Goal: Communication & Community: Answer question/provide support

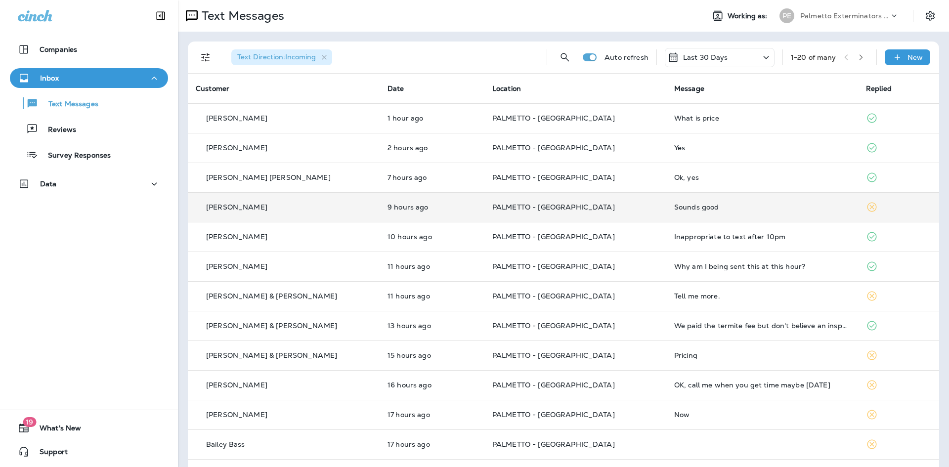
click at [354, 205] on td "[PERSON_NAME]" at bounding box center [284, 207] width 192 height 30
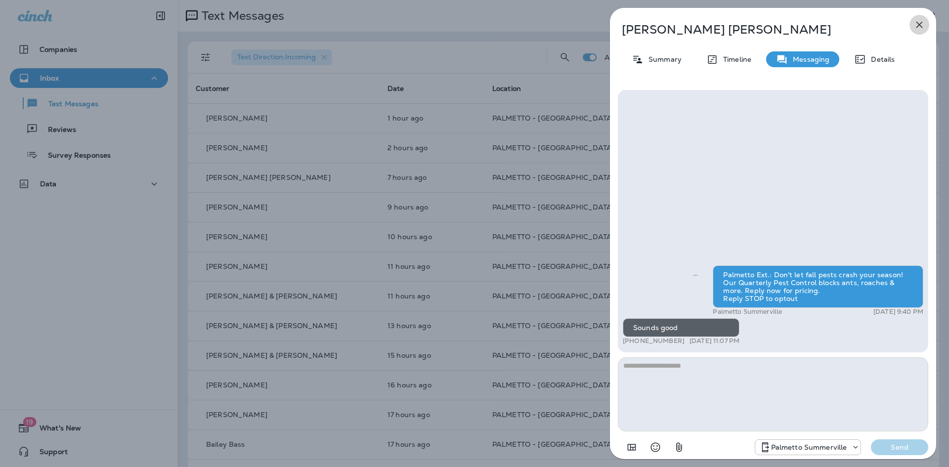
click at [922, 22] on icon "button" at bounding box center [920, 25] width 6 height 6
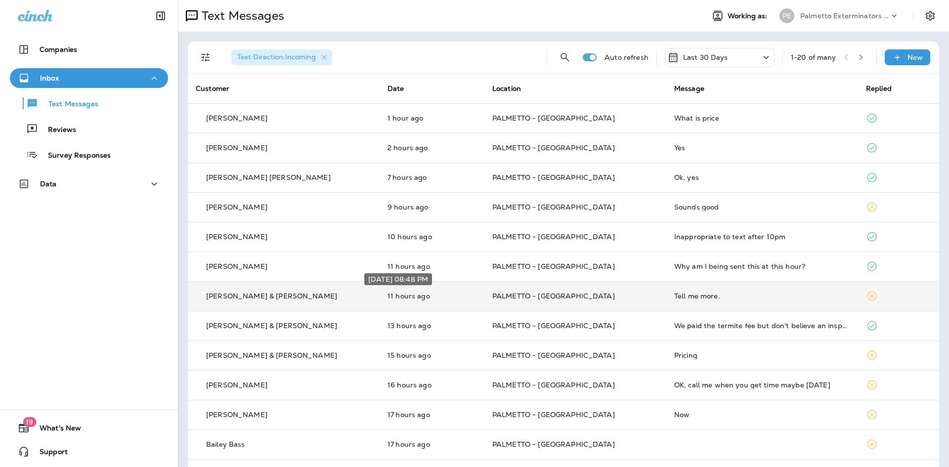
click at [430, 294] on p "11 hours ago" at bounding box center [432, 296] width 89 height 8
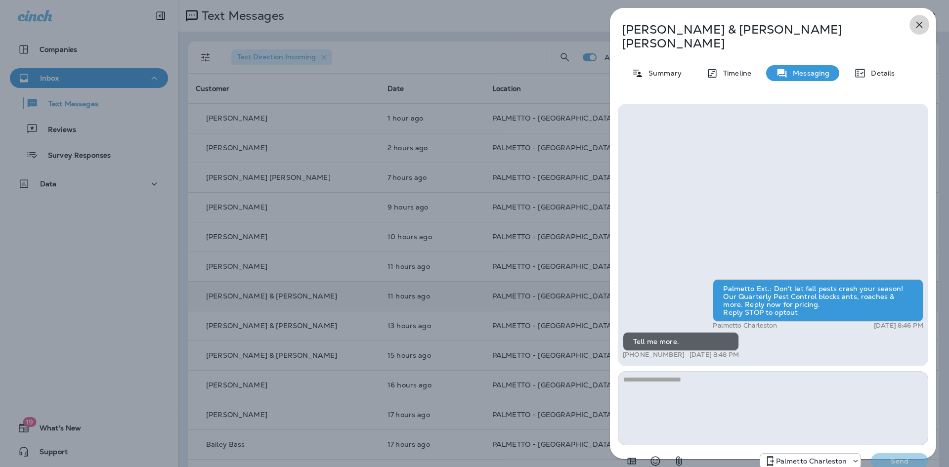
click at [917, 22] on icon "button" at bounding box center [920, 25] width 6 height 6
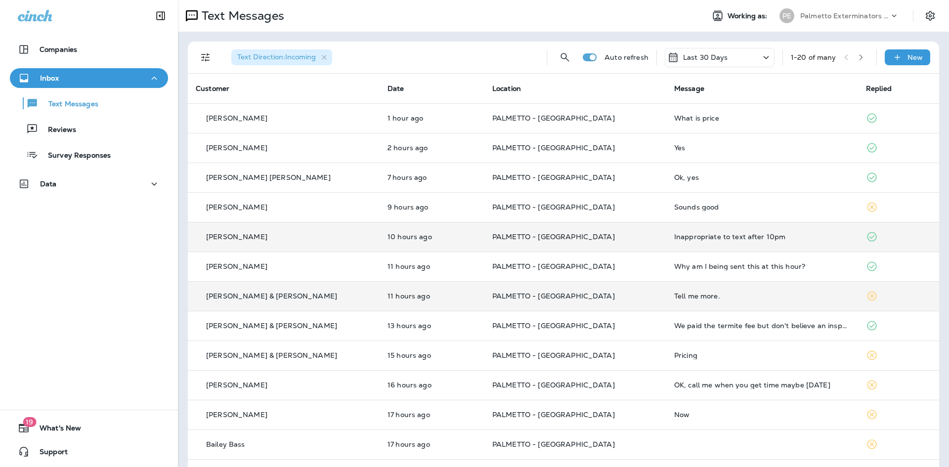
click at [485, 230] on td "PALMETTO - [GEOGRAPHIC_DATA]" at bounding box center [576, 237] width 182 height 30
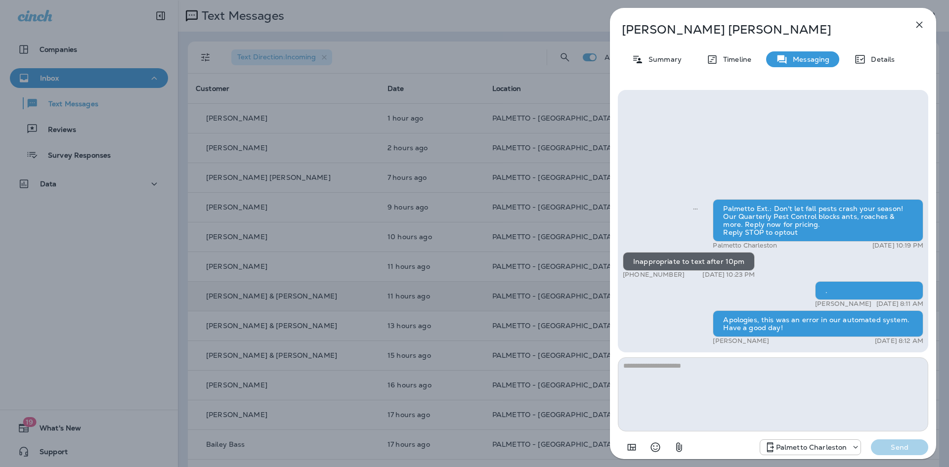
click at [918, 22] on icon "button" at bounding box center [920, 25] width 12 height 12
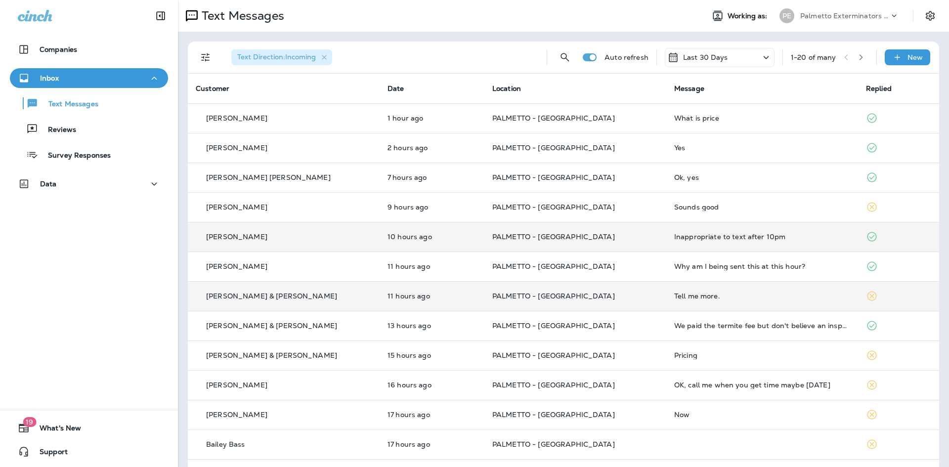
click at [334, 241] on div "[PERSON_NAME]" at bounding box center [284, 237] width 176 height 10
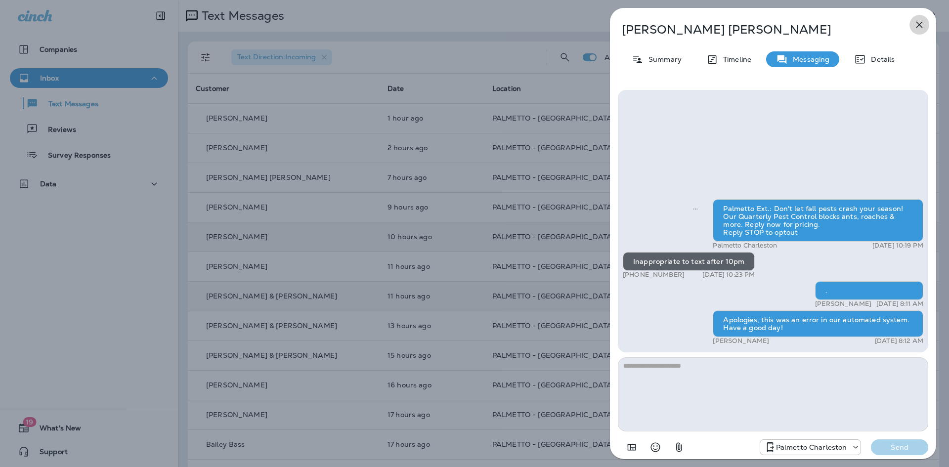
click at [918, 26] on icon "button" at bounding box center [920, 25] width 12 height 12
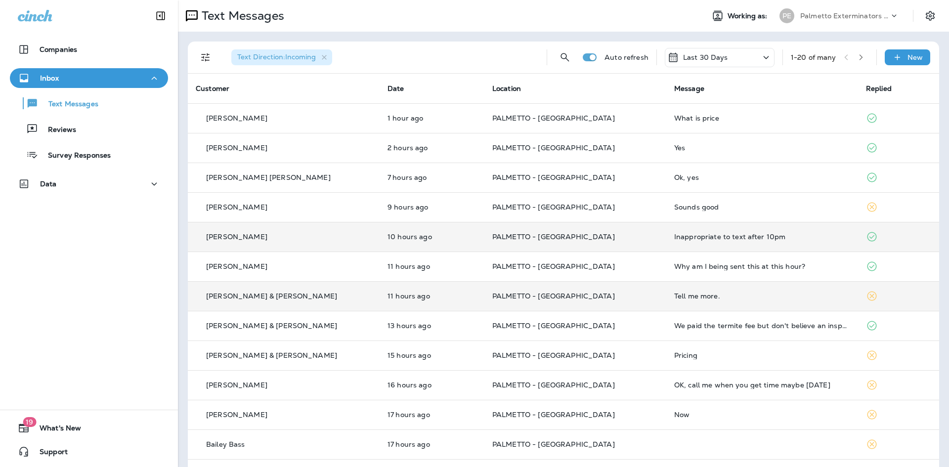
click at [329, 301] on div "[PERSON_NAME] & [PERSON_NAME]" at bounding box center [284, 296] width 176 height 10
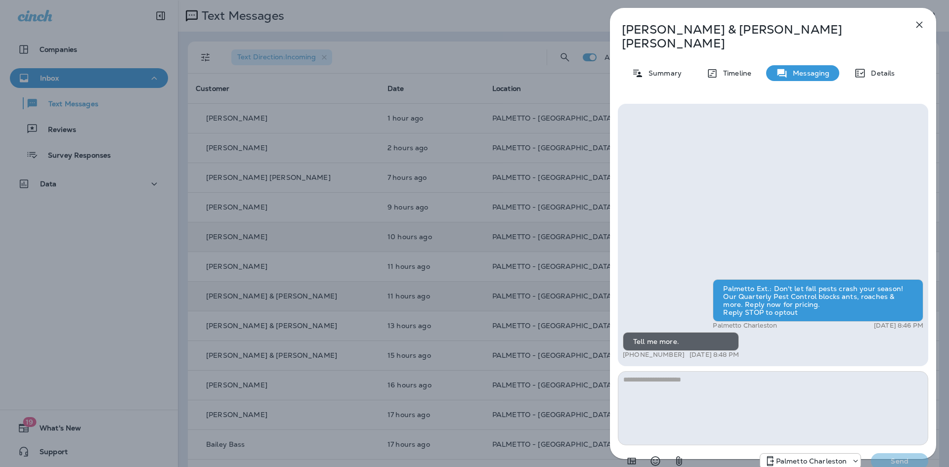
click at [665, 371] on textarea at bounding box center [773, 408] width 311 height 74
click at [661, 376] on textarea at bounding box center [773, 408] width 311 height 74
paste textarea "**********"
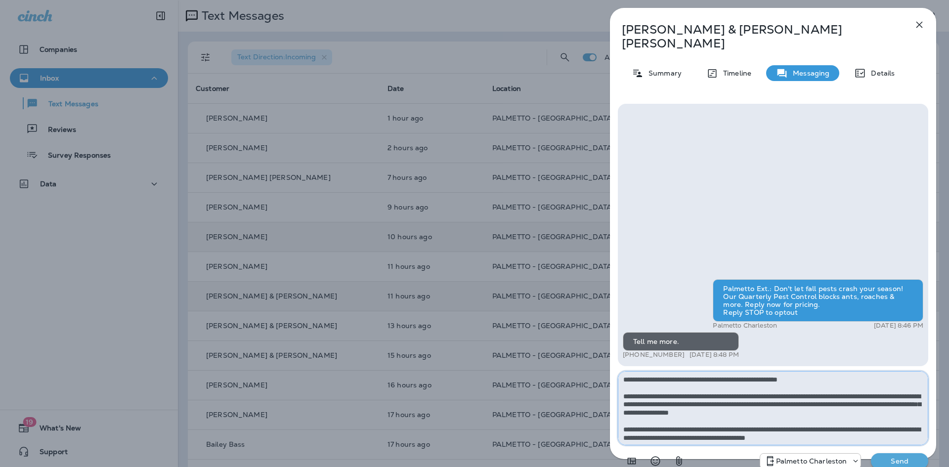
click at [816, 371] on textarea "**********" at bounding box center [773, 408] width 311 height 74
click at [817, 371] on textarea "**********" at bounding box center [773, 408] width 311 height 74
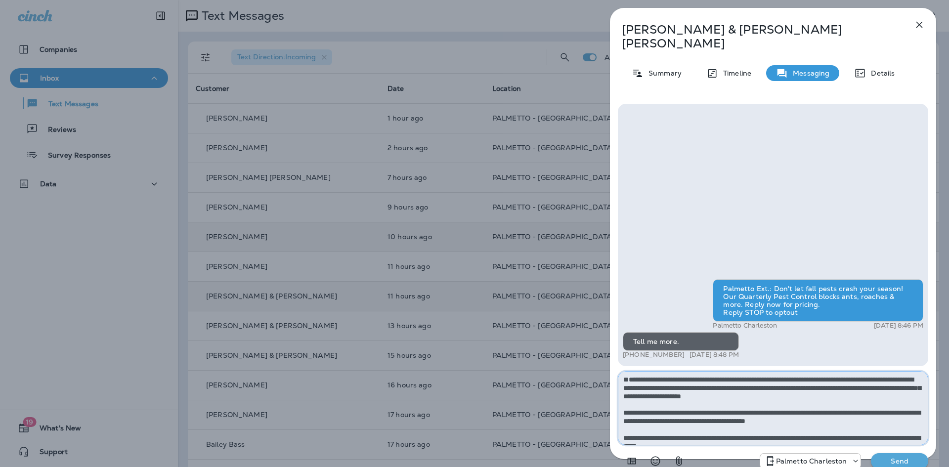
click at [626, 382] on textarea "**********" at bounding box center [773, 408] width 311 height 74
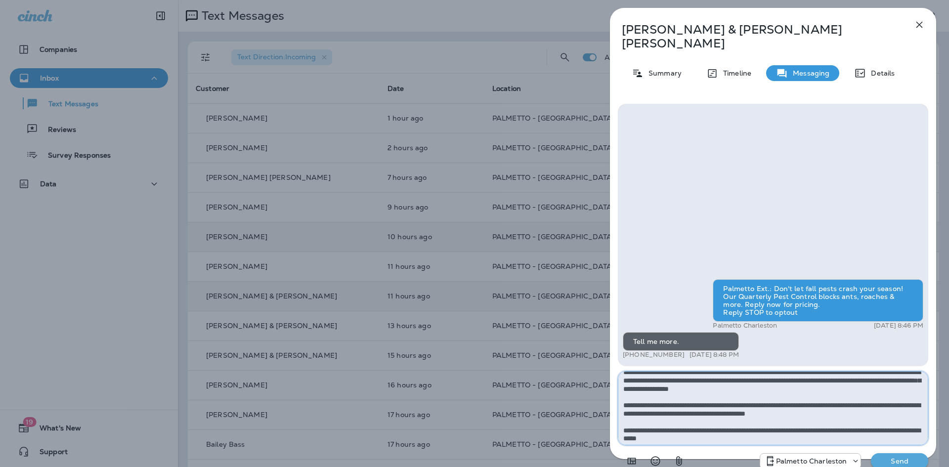
scroll to position [9, 0]
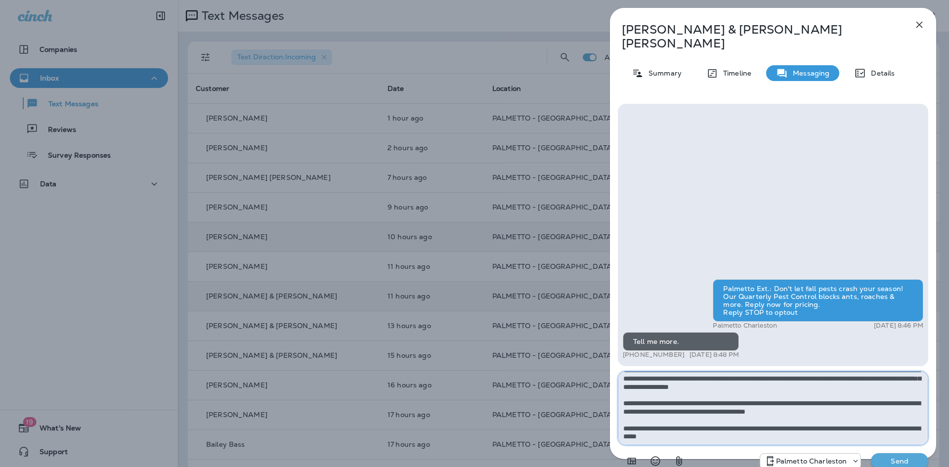
type textarea "**********"
click at [895, 457] on p "Send" at bounding box center [900, 461] width 42 height 9
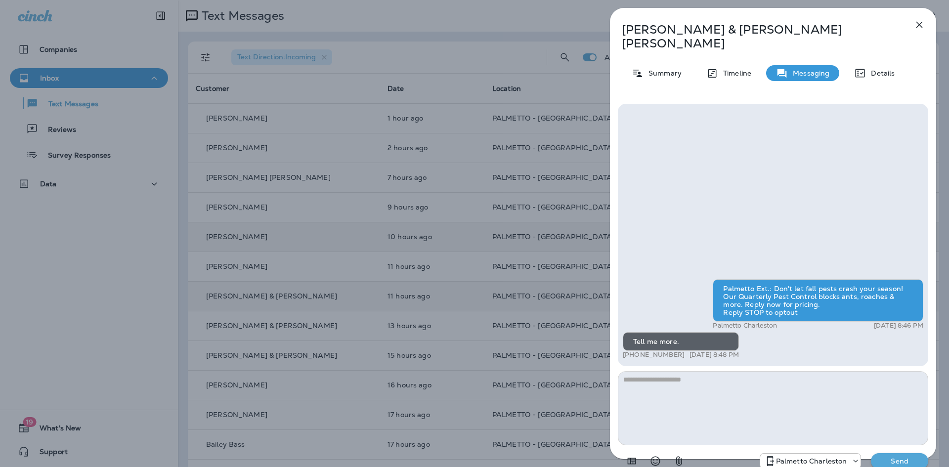
scroll to position [0, 0]
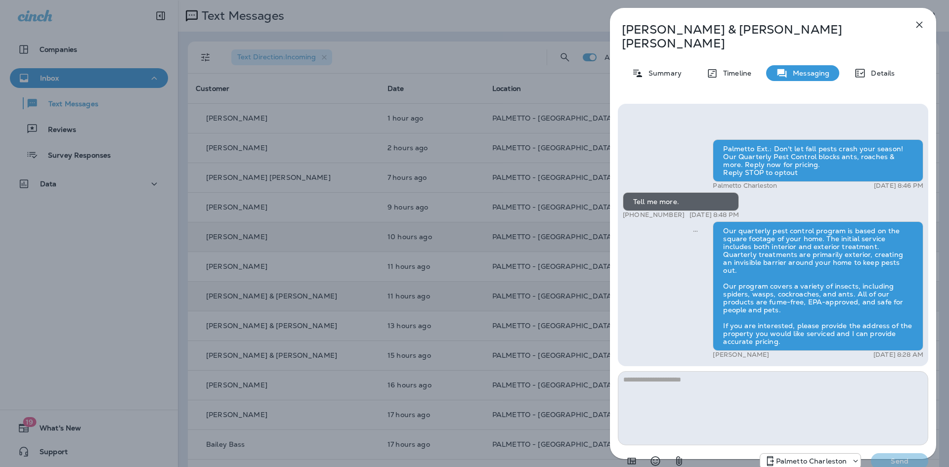
click at [457, 254] on div "[PERSON_NAME] & [PERSON_NAME] Summary Timeline Messaging Details Palmetto Ext.:…" at bounding box center [474, 233] width 949 height 467
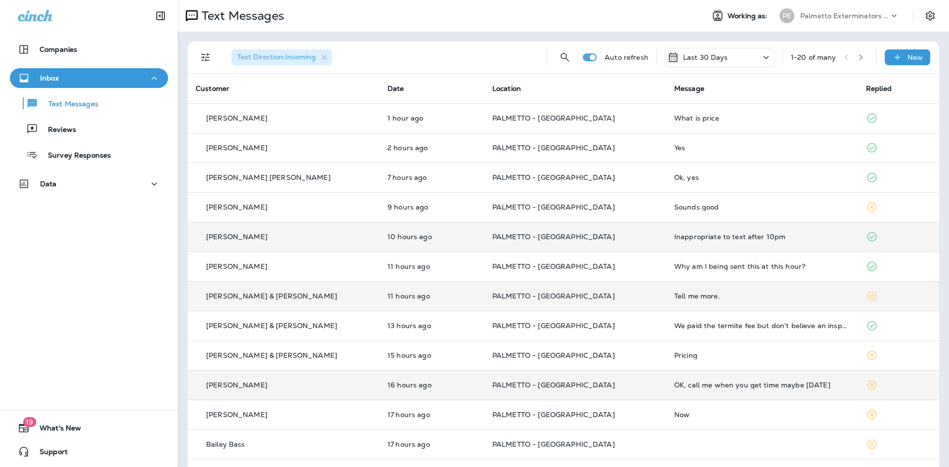
click at [399, 378] on td "16 hours ago" at bounding box center [432, 385] width 105 height 30
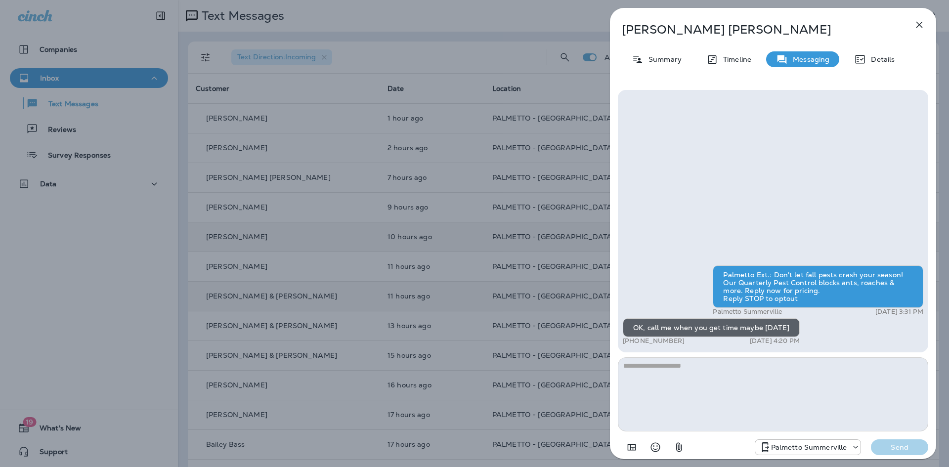
click at [700, 26] on p "[PERSON_NAME]" at bounding box center [757, 30] width 270 height 14
click at [666, 59] on p "Summary" at bounding box center [663, 59] width 38 height 8
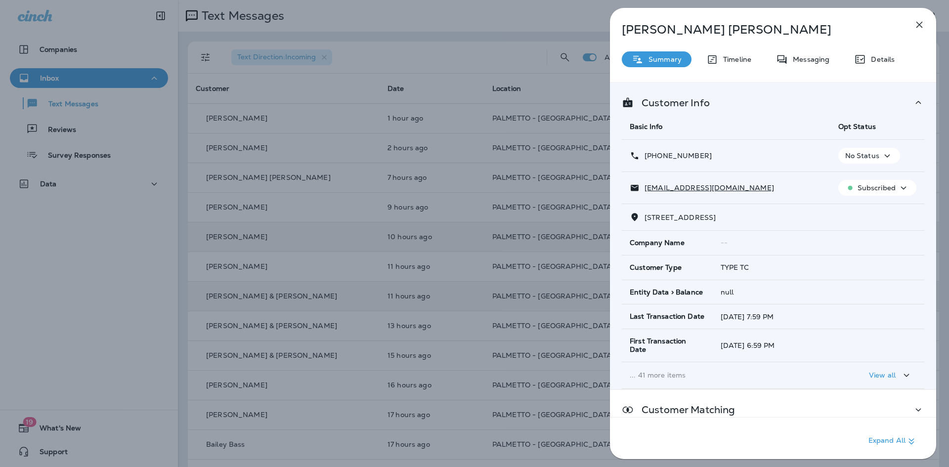
click at [301, 255] on div "[PERSON_NAME] Summary Timeline Messaging Details Customer Info Basic Info Opt S…" at bounding box center [474, 233] width 949 height 467
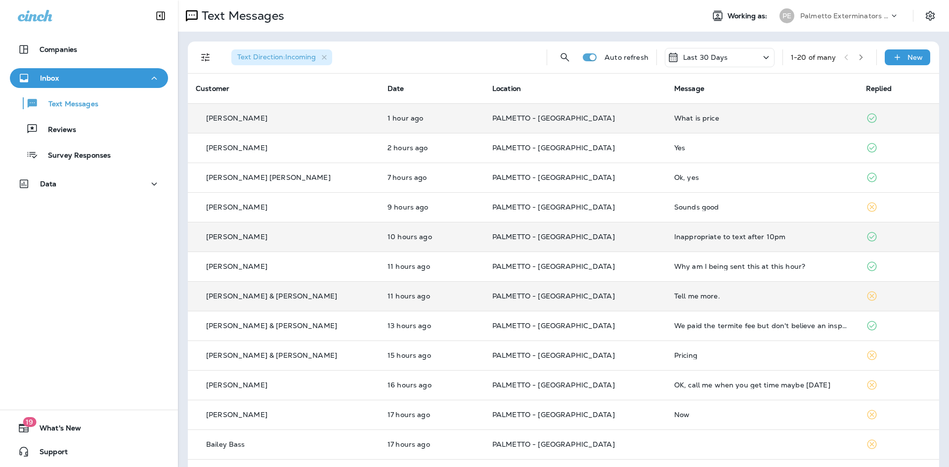
click at [666, 120] on td "What is price" at bounding box center [762, 118] width 192 height 30
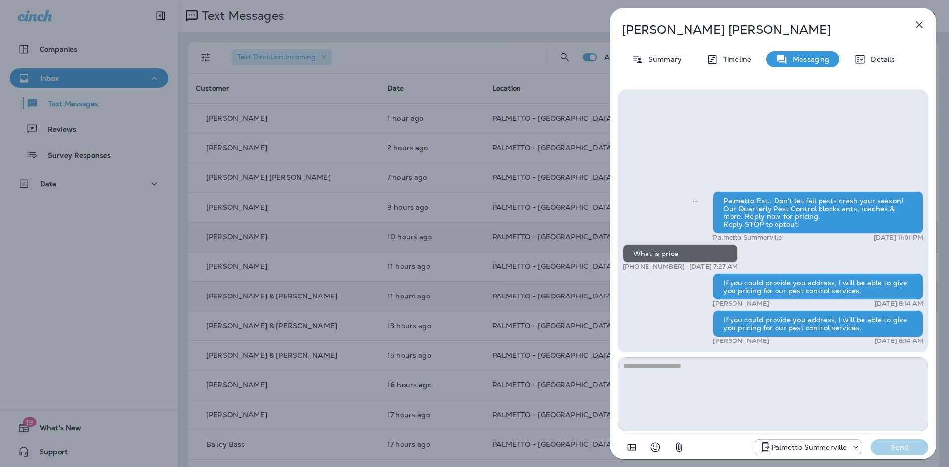
click at [920, 30] on icon "button" at bounding box center [920, 25] width 12 height 12
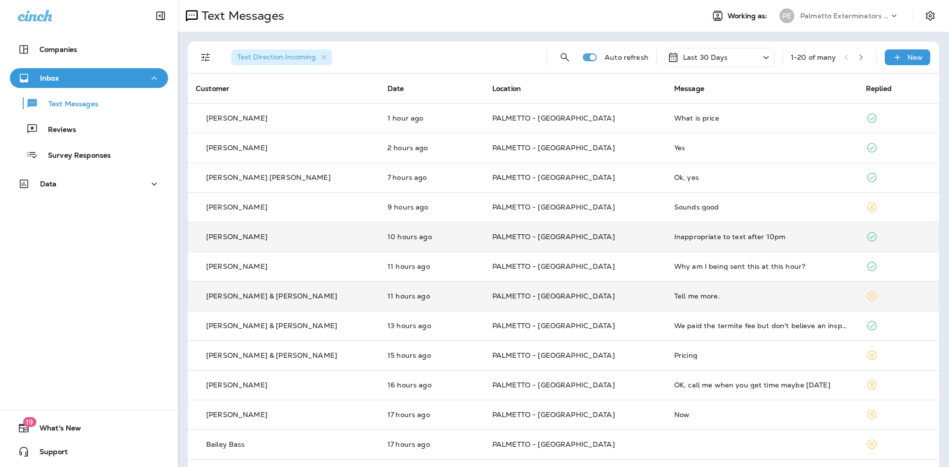
click at [380, 304] on td "11 hours ago" at bounding box center [432, 296] width 105 height 30
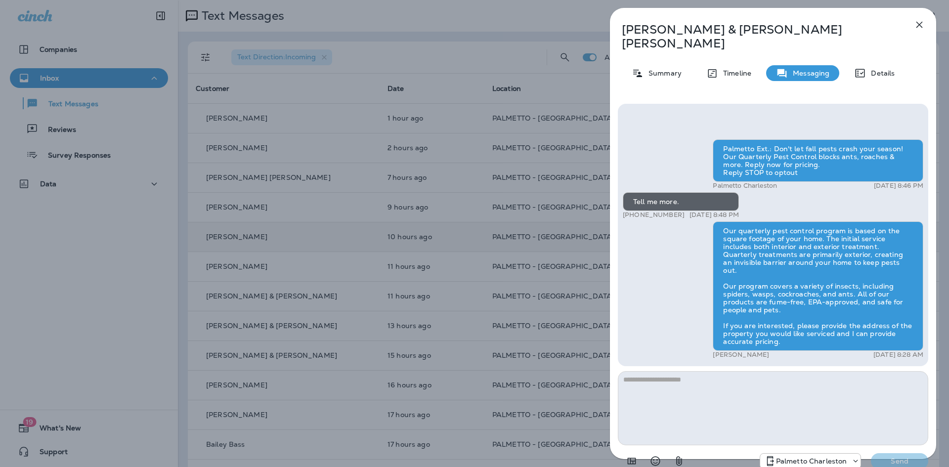
click at [922, 27] on icon "button" at bounding box center [920, 25] width 6 height 6
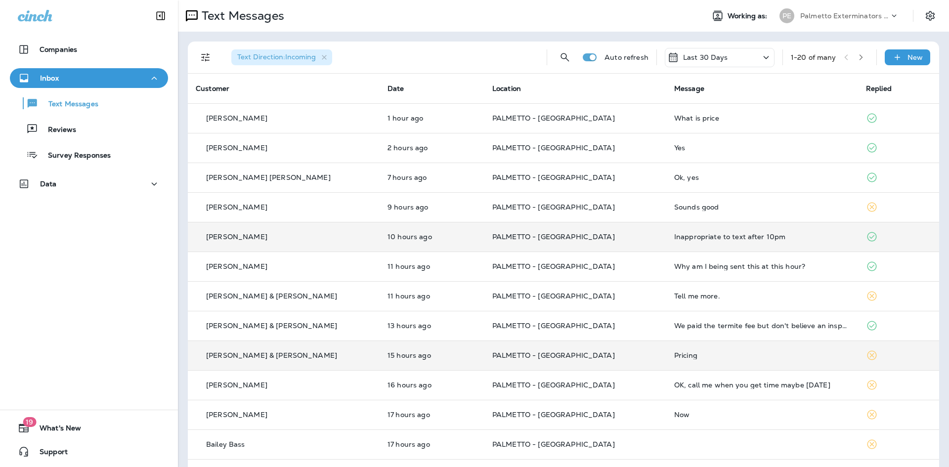
click at [576, 359] on p "PALMETTO - [GEOGRAPHIC_DATA]" at bounding box center [575, 356] width 166 height 8
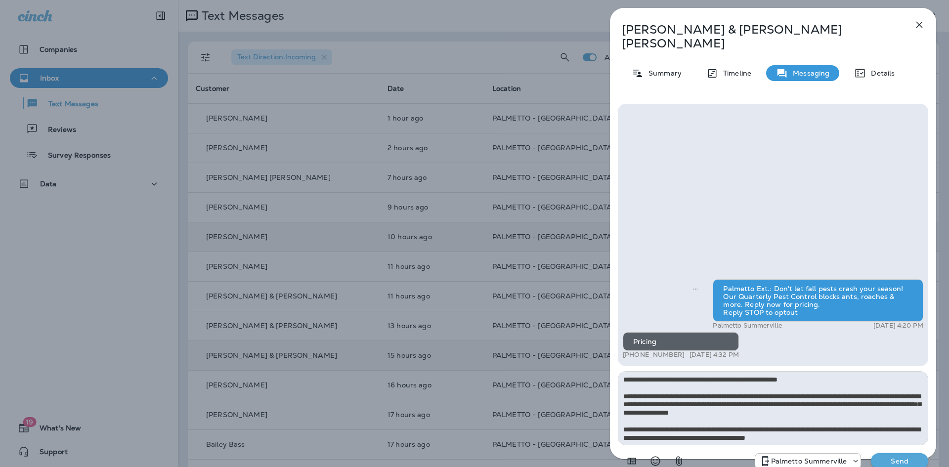
click at [842, 371] on textarea "**********" at bounding box center [773, 408] width 311 height 74
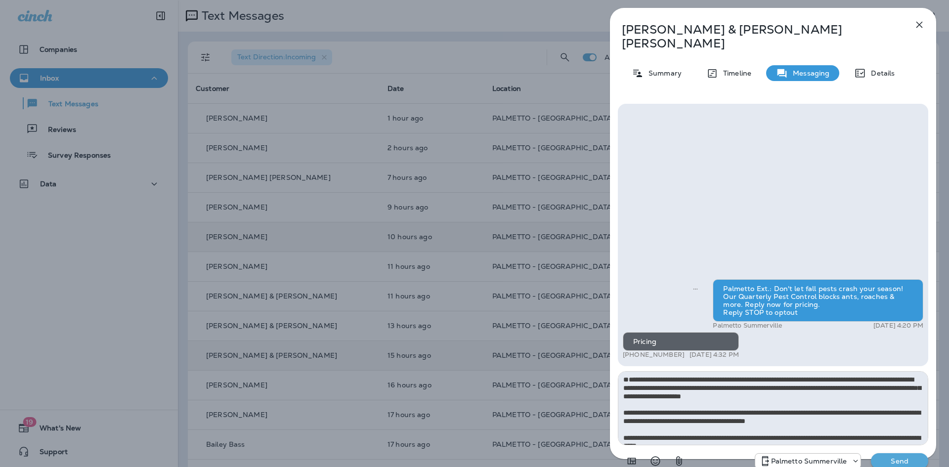
click at [626, 383] on textarea "**********" at bounding box center [773, 408] width 311 height 74
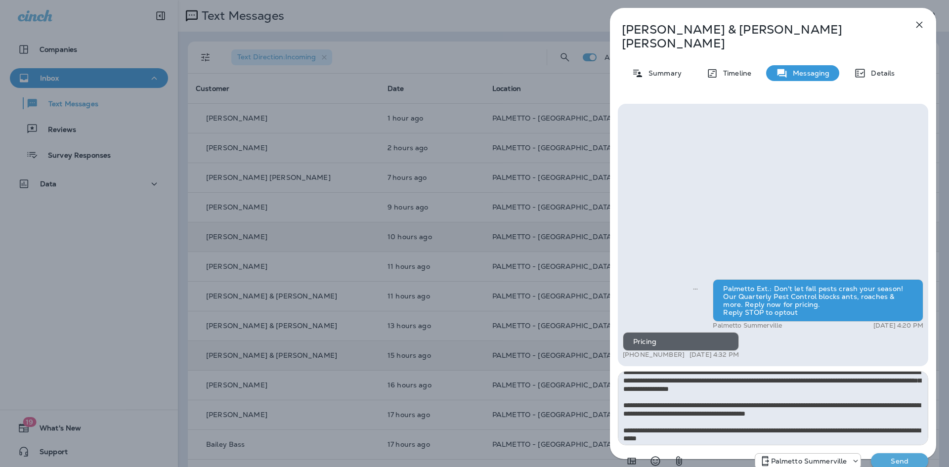
scroll to position [9, 0]
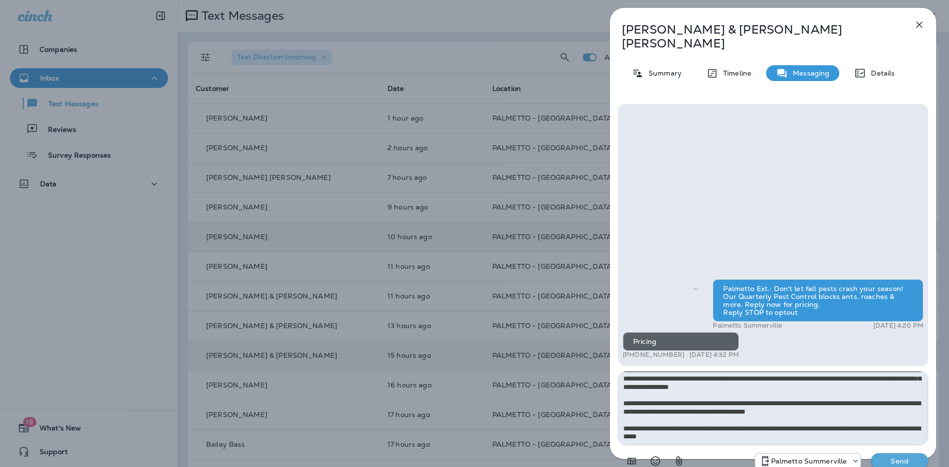
click at [736, 428] on textarea "**********" at bounding box center [773, 408] width 311 height 74
type textarea "**********"
click at [897, 457] on p "Send" at bounding box center [900, 461] width 42 height 9
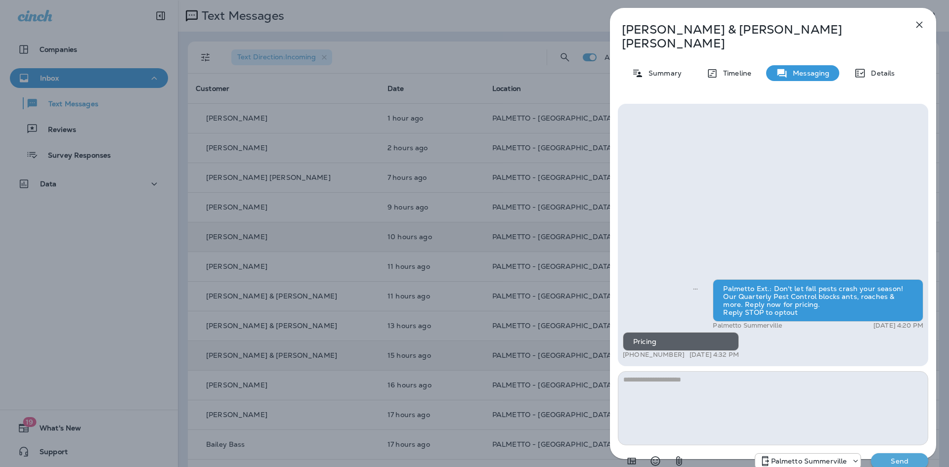
scroll to position [0, 0]
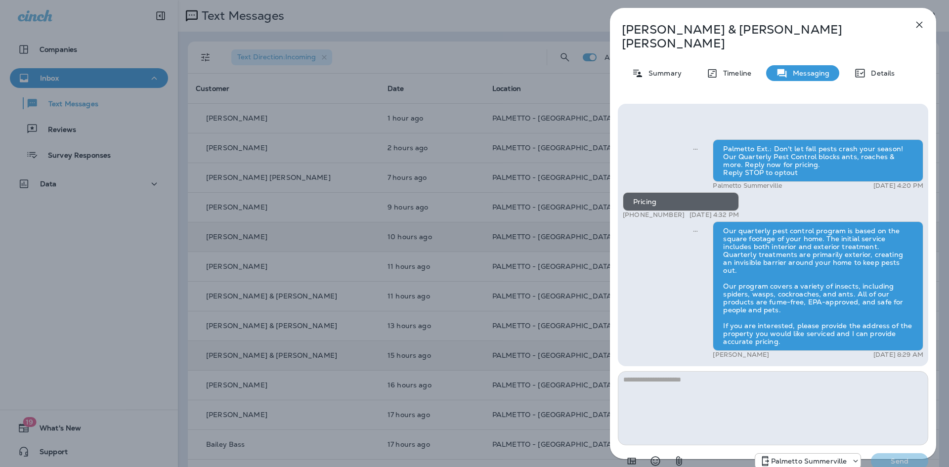
click at [528, 186] on div "[PERSON_NAME] & [PERSON_NAME] Summary Timeline Messaging Details Palmetto Ext.:…" at bounding box center [474, 233] width 949 height 467
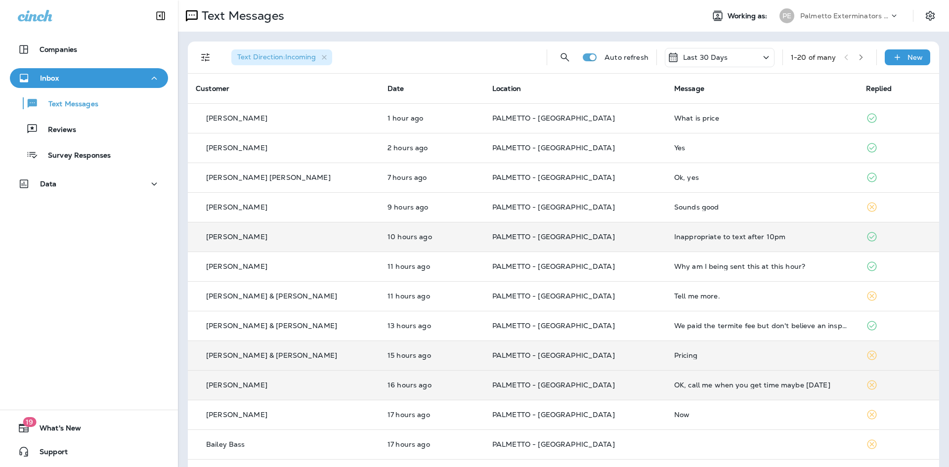
click at [380, 389] on td "16 hours ago" at bounding box center [432, 385] width 105 height 30
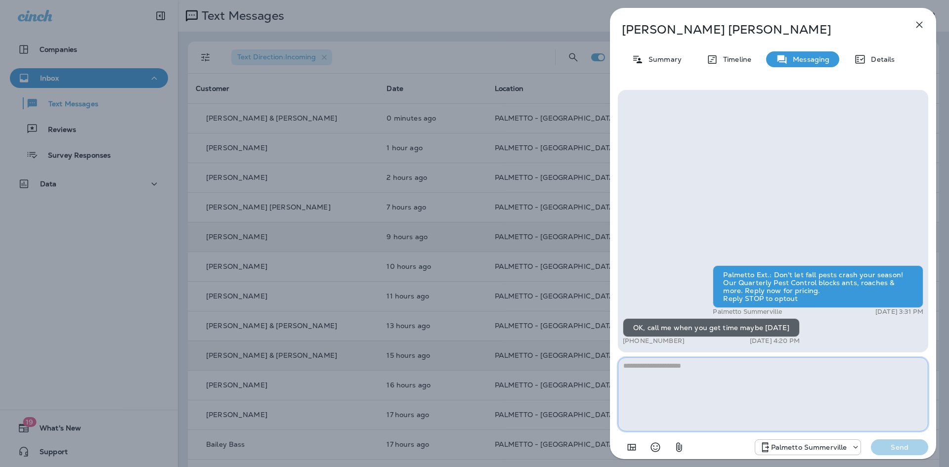
click at [693, 373] on textarea at bounding box center [773, 394] width 311 height 74
type textarea "*"
type textarea "********"
click at [892, 448] on p "Send" at bounding box center [900, 447] width 42 height 9
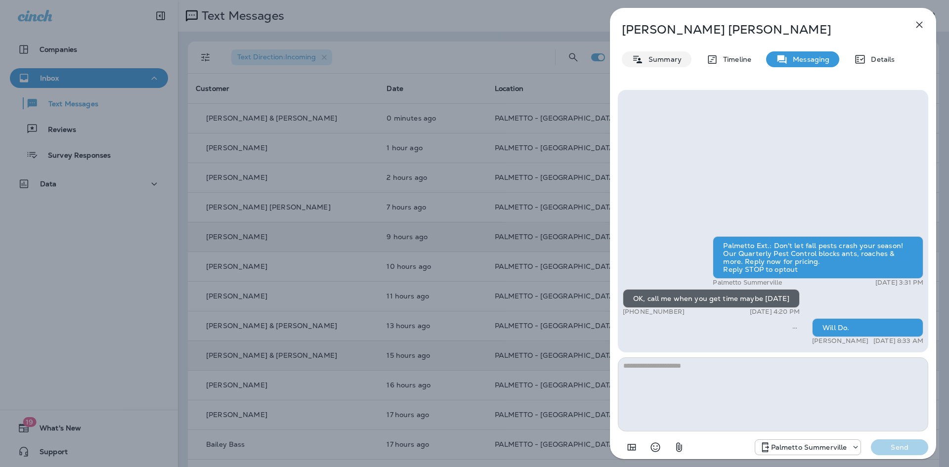
click at [660, 64] on div "Summary" at bounding box center [657, 59] width 70 height 16
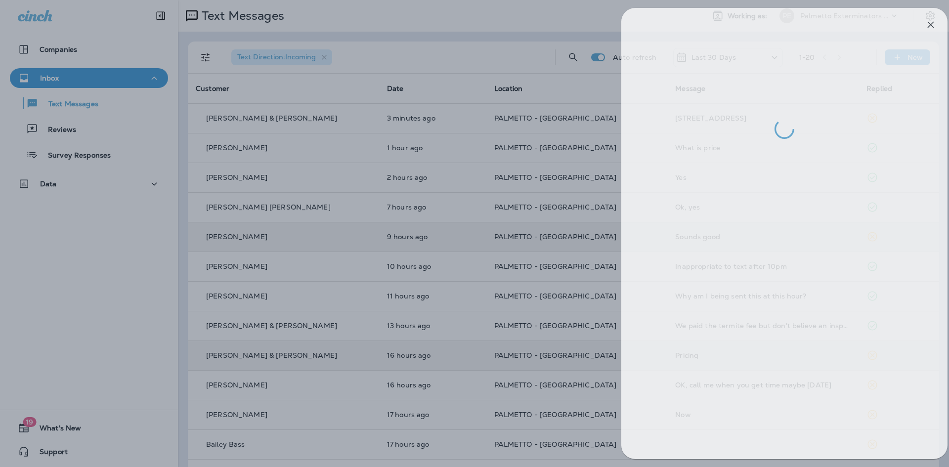
drag, startPoint x: 324, startPoint y: 272, endPoint x: 319, endPoint y: 271, distance: 5.2
click at [322, 271] on div at bounding box center [485, 233] width 949 height 467
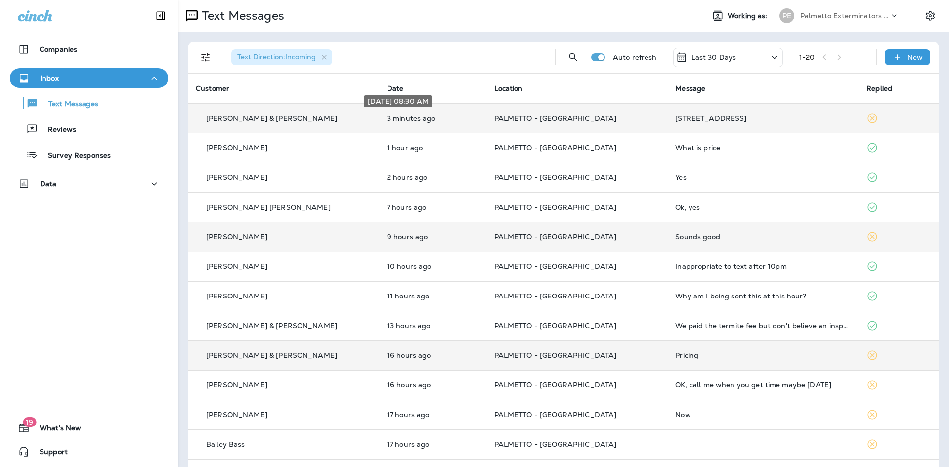
click at [387, 114] on p "3 minutes ago" at bounding box center [432, 118] width 91 height 8
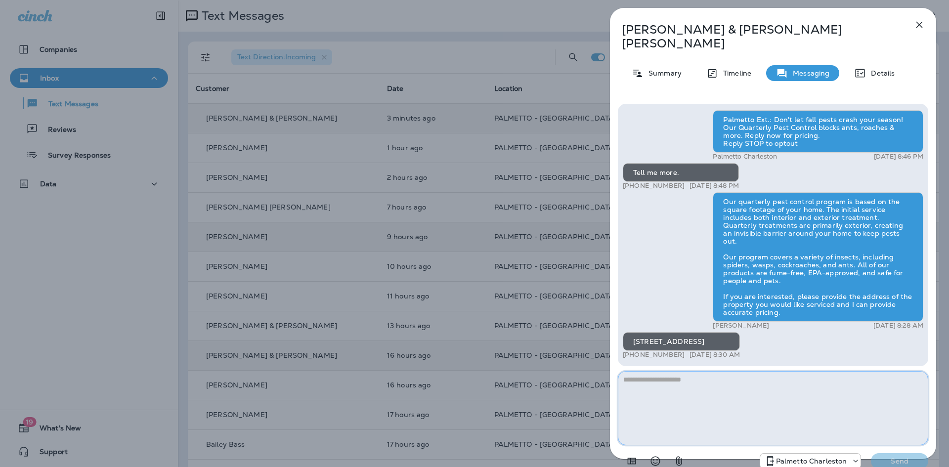
click at [699, 372] on textarea at bounding box center [773, 408] width 311 height 74
type textarea "*"
type textarea "**********"
click at [914, 457] on p "Send" at bounding box center [900, 461] width 42 height 9
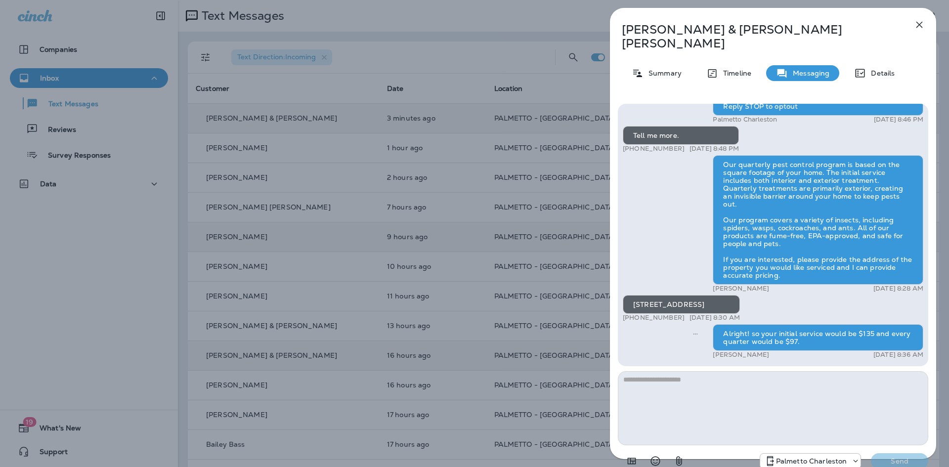
click at [929, 26] on button "button" at bounding box center [920, 25] width 20 height 20
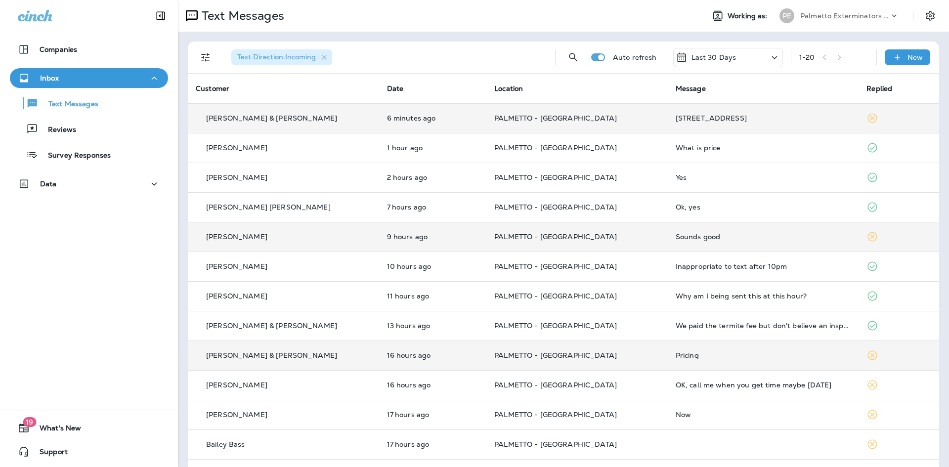
click at [326, 353] on div "[PERSON_NAME] & [PERSON_NAME]" at bounding box center [284, 356] width 176 height 10
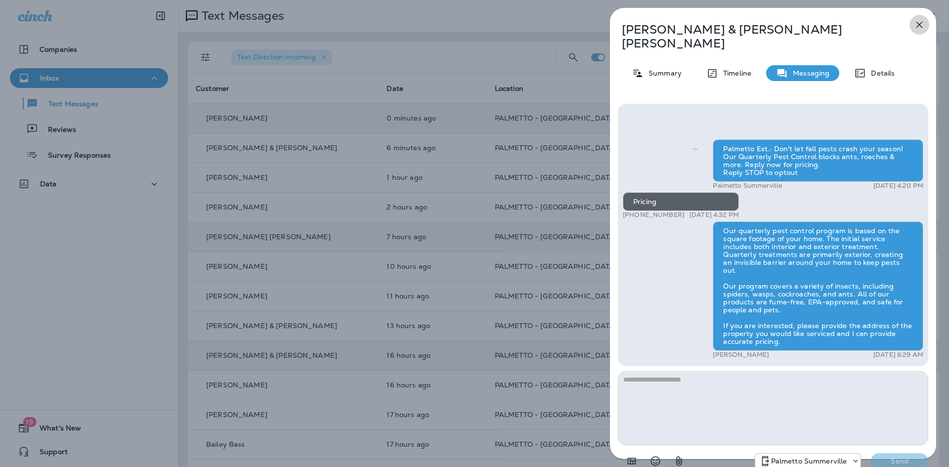
click at [923, 22] on icon "button" at bounding box center [920, 25] width 12 height 12
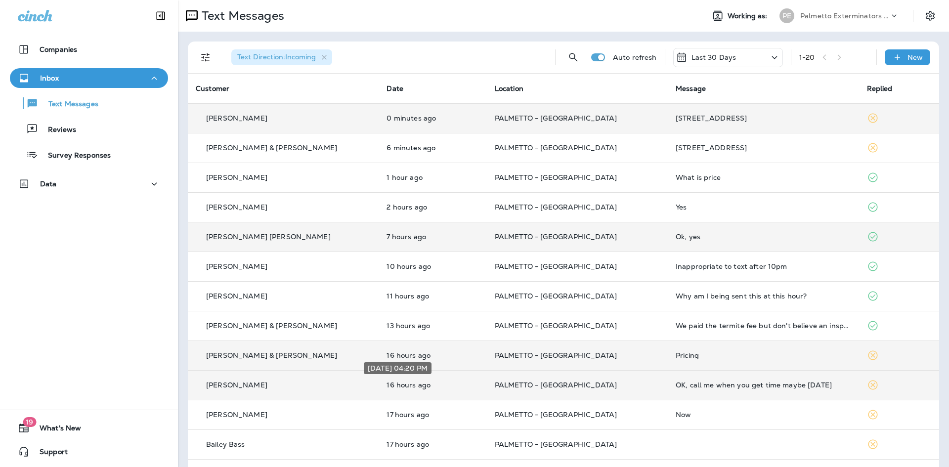
click at [387, 387] on p "16 hours ago" at bounding box center [433, 385] width 92 height 8
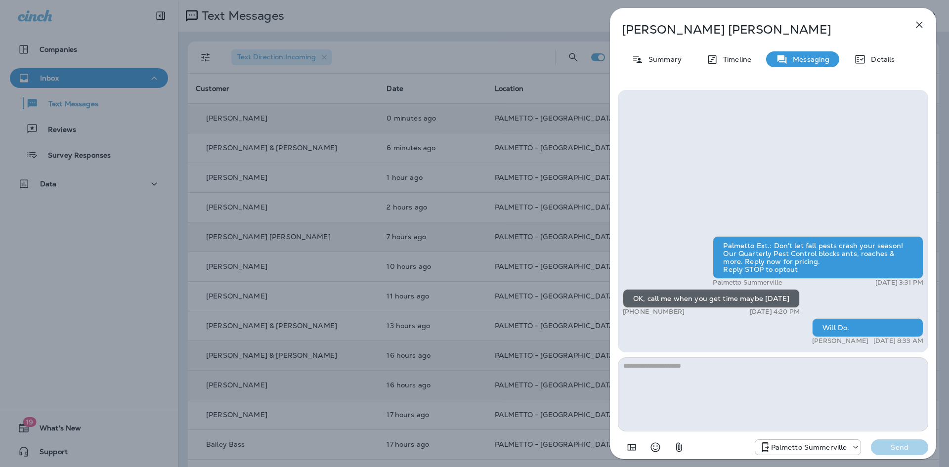
click at [922, 24] on icon "button" at bounding box center [920, 25] width 12 height 12
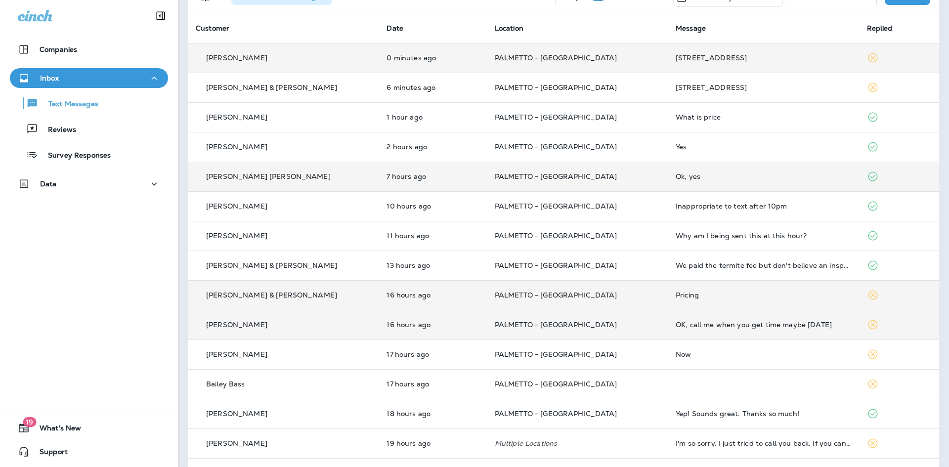
scroll to position [99, 0]
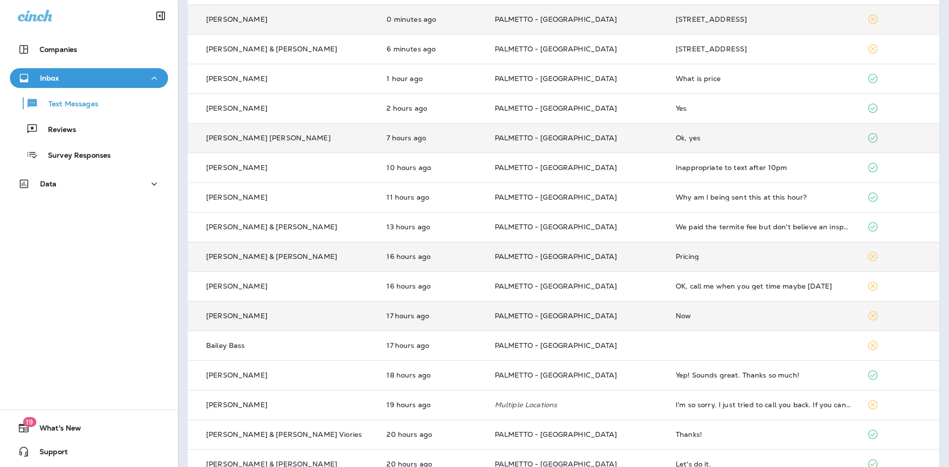
click at [387, 322] on td "17 hours ago" at bounding box center [433, 316] width 108 height 30
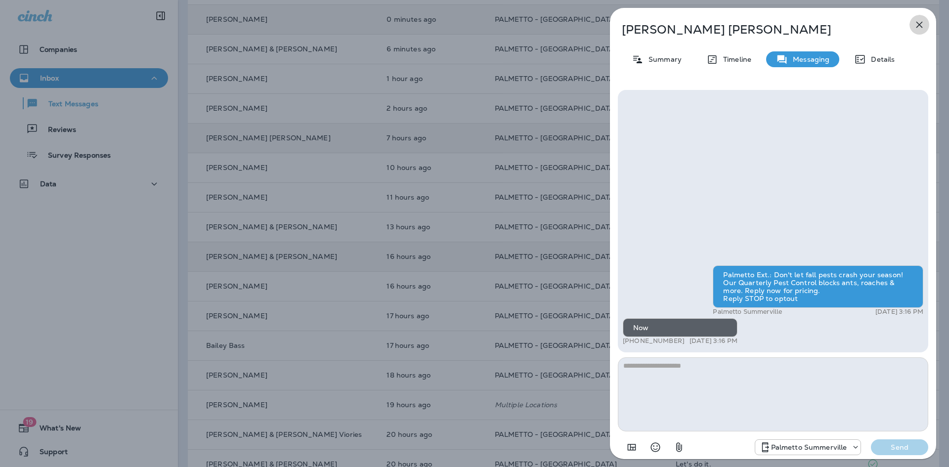
click at [919, 25] on icon "button" at bounding box center [920, 25] width 6 height 6
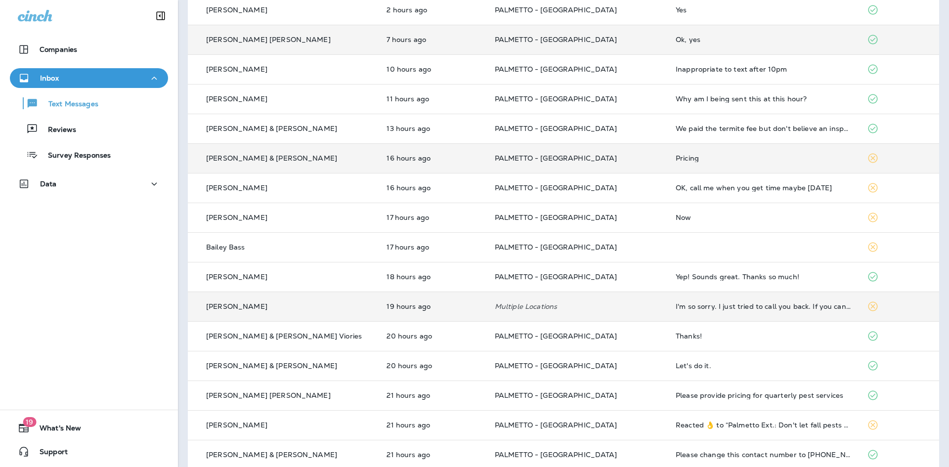
scroll to position [198, 0]
click at [563, 312] on td "Multiple Locations" at bounding box center [577, 306] width 181 height 30
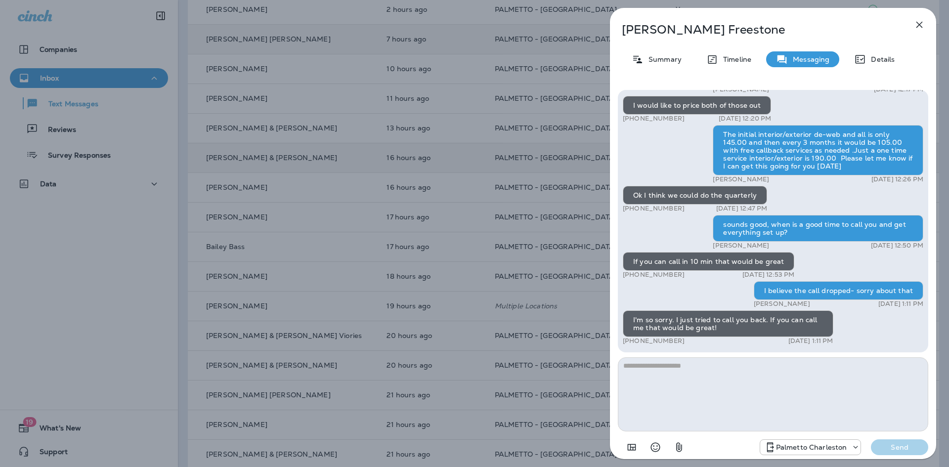
click at [910, 29] on button "button" at bounding box center [920, 25] width 20 height 20
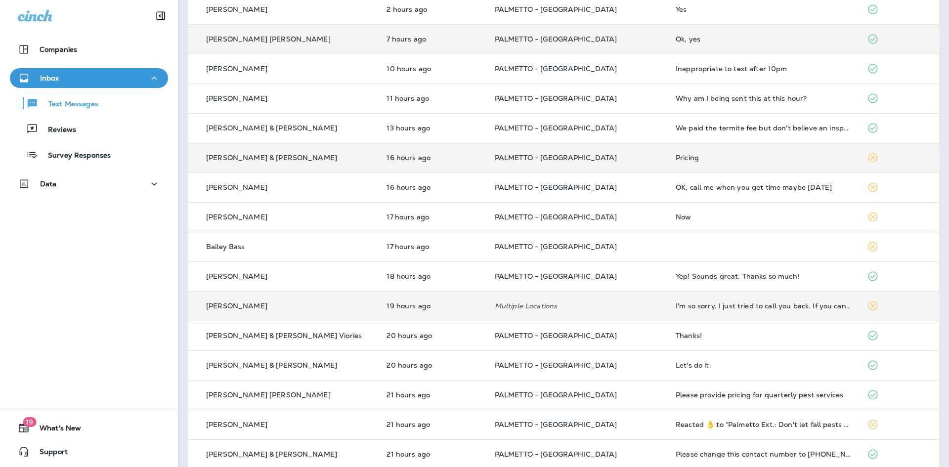
click at [492, 312] on td "Multiple Locations" at bounding box center [577, 306] width 181 height 30
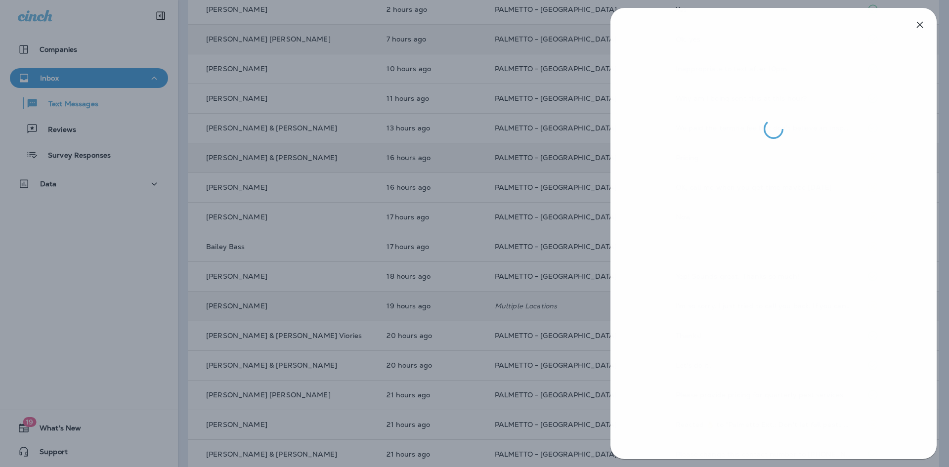
click at [492, 312] on div at bounding box center [474, 233] width 949 height 467
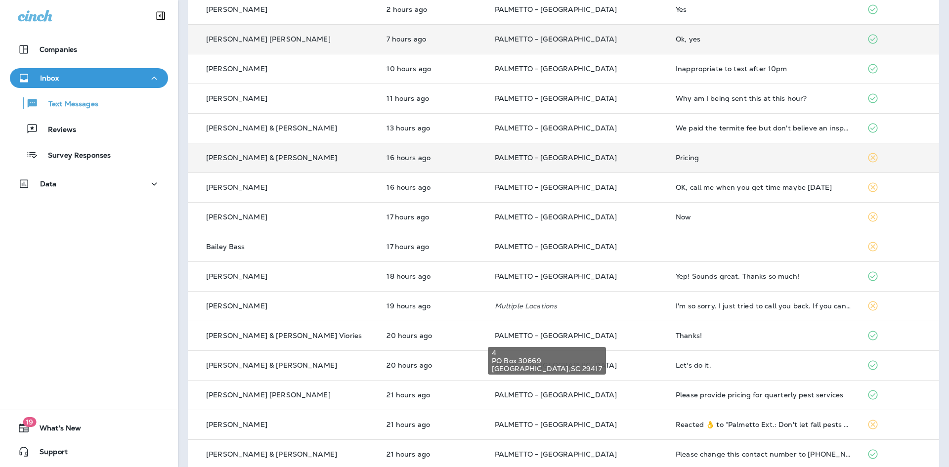
click at [496, 340] on div "[STREET_ADDRESS]" at bounding box center [547, 358] width 120 height 36
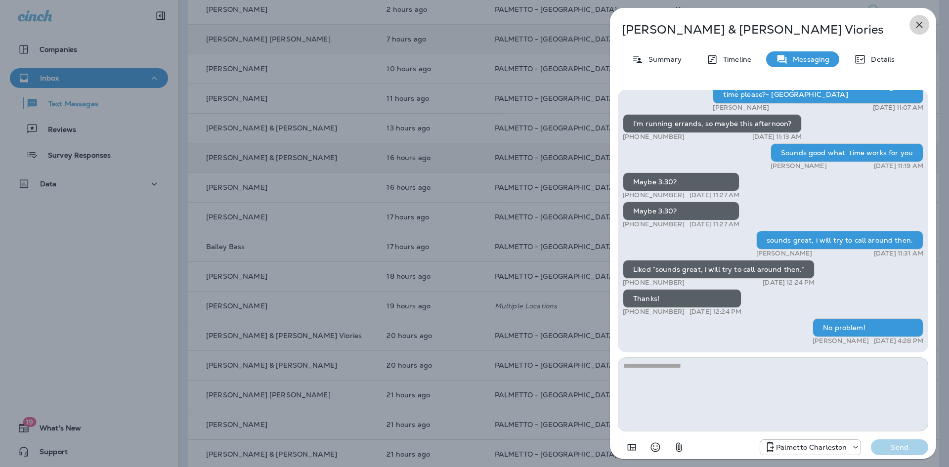
drag, startPoint x: 920, startPoint y: 21, endPoint x: 915, endPoint y: 28, distance: 8.9
click at [920, 20] on icon "button" at bounding box center [920, 25] width 12 height 12
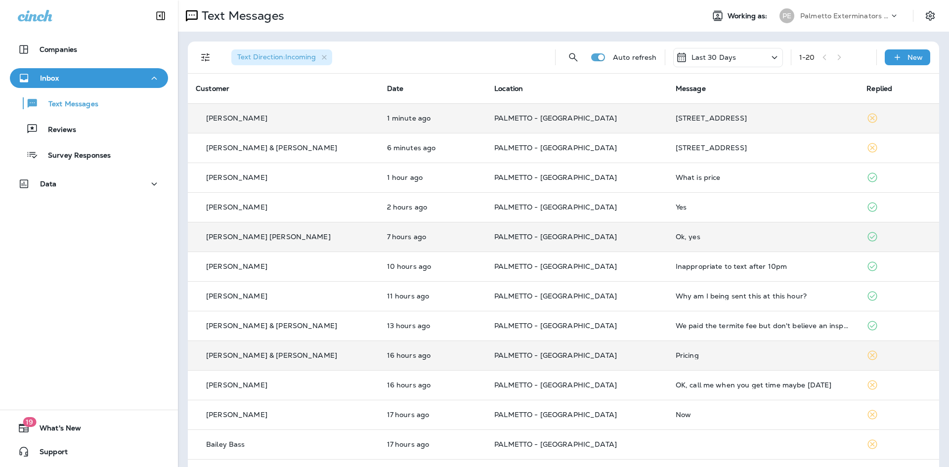
click at [342, 118] on div "[PERSON_NAME]" at bounding box center [284, 118] width 176 height 10
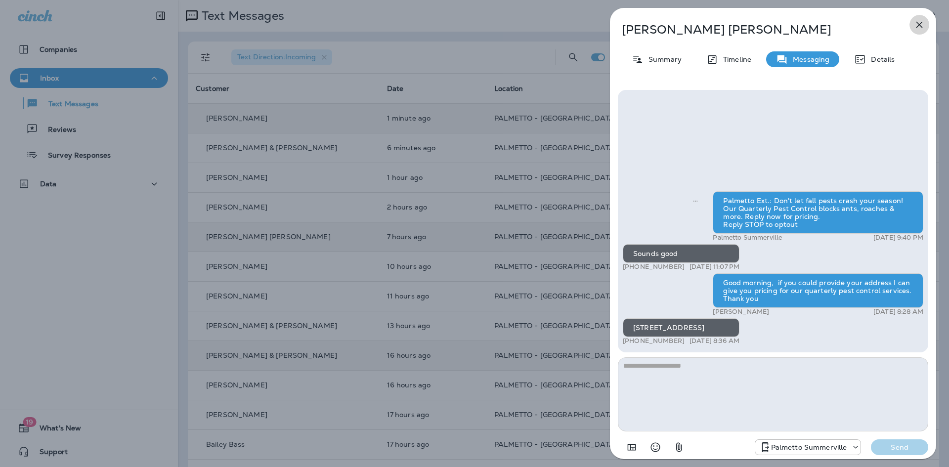
click at [921, 25] on icon "button" at bounding box center [920, 25] width 12 height 12
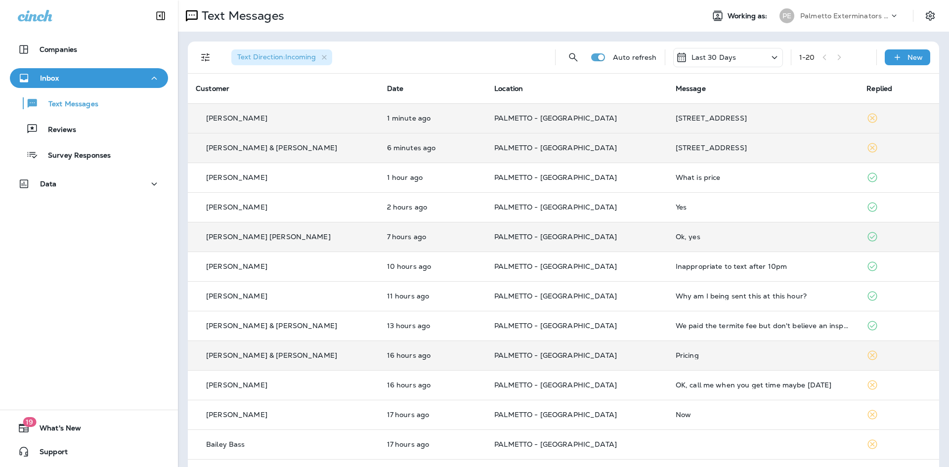
click at [385, 157] on td "6 minutes ago" at bounding box center [432, 148] width 107 height 30
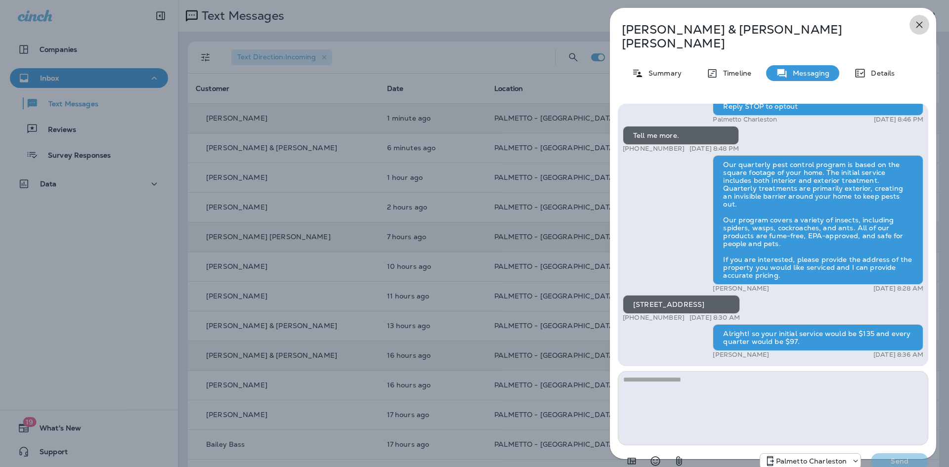
click at [921, 24] on icon "button" at bounding box center [920, 25] width 6 height 6
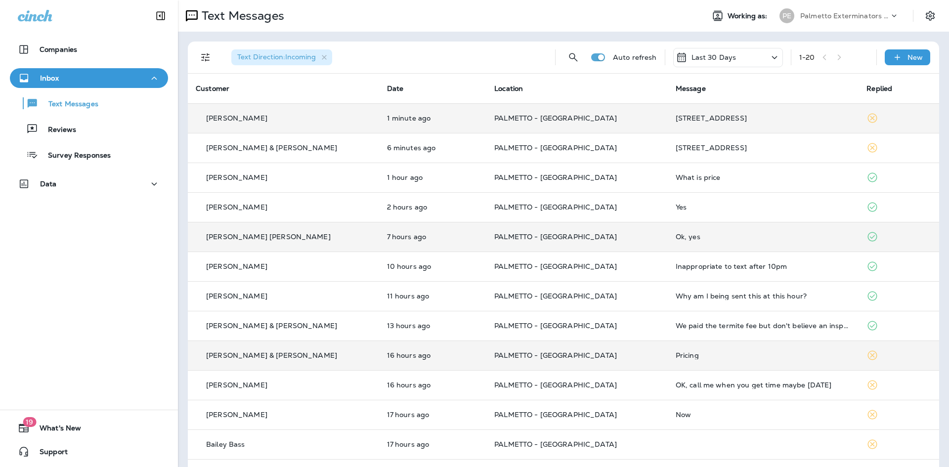
click at [401, 186] on td "1 hour ago" at bounding box center [432, 178] width 107 height 30
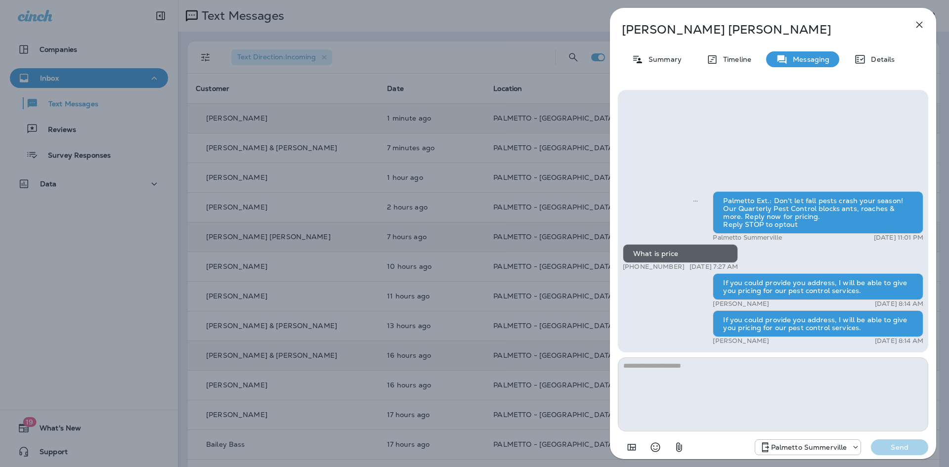
click at [917, 27] on icon "button" at bounding box center [920, 25] width 6 height 6
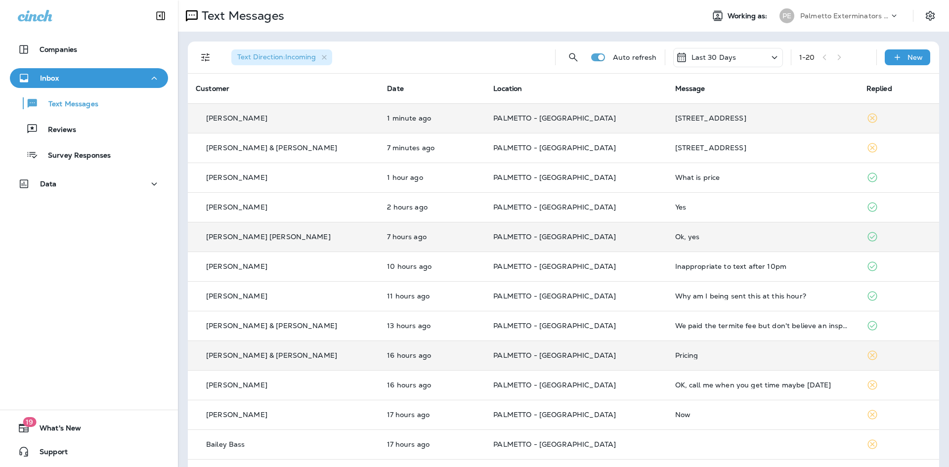
click at [383, 214] on td "2 hours ago" at bounding box center [432, 207] width 106 height 30
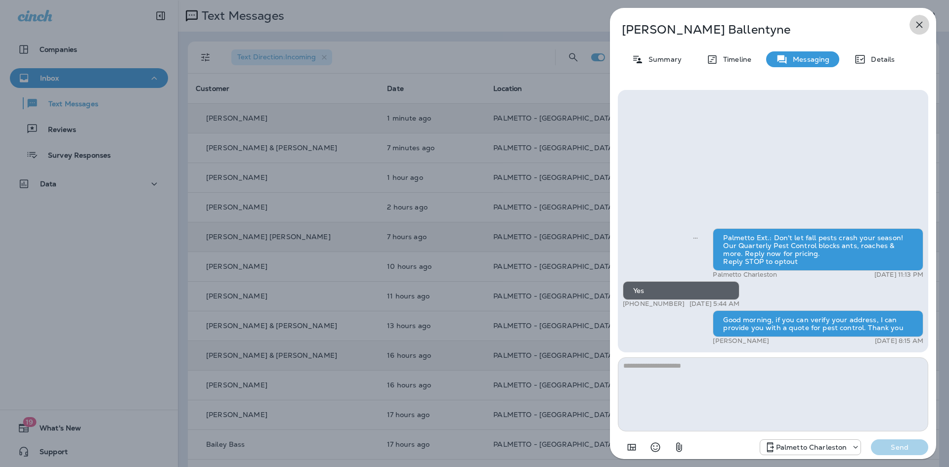
click at [919, 28] on icon "button" at bounding box center [920, 25] width 12 height 12
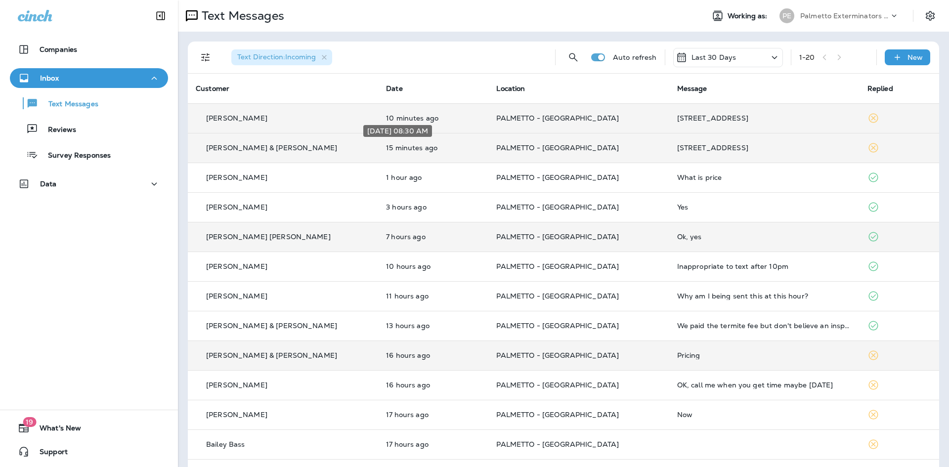
click at [451, 151] on p "15 minutes ago" at bounding box center [433, 148] width 94 height 8
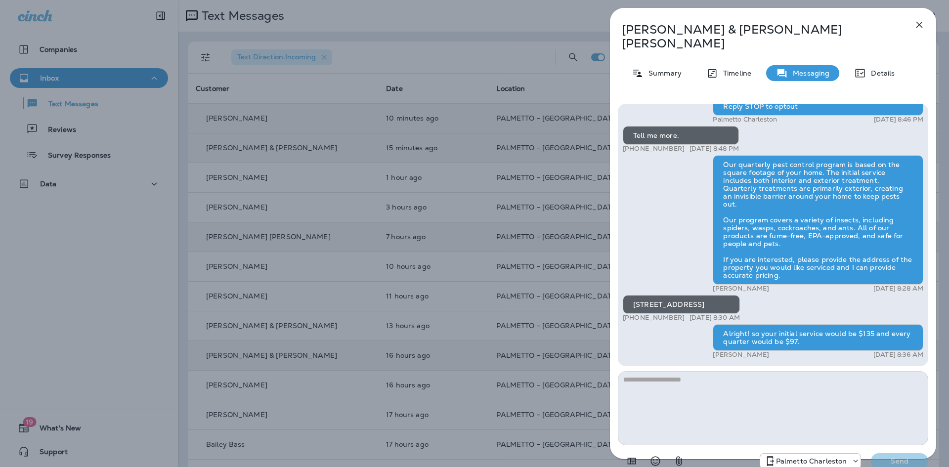
click at [929, 18] on div "[PERSON_NAME] & [PERSON_NAME] Summary Timeline Messaging Details Palmetto Ext.:…" at bounding box center [773, 243] width 326 height 471
click at [923, 20] on icon "button" at bounding box center [920, 25] width 12 height 12
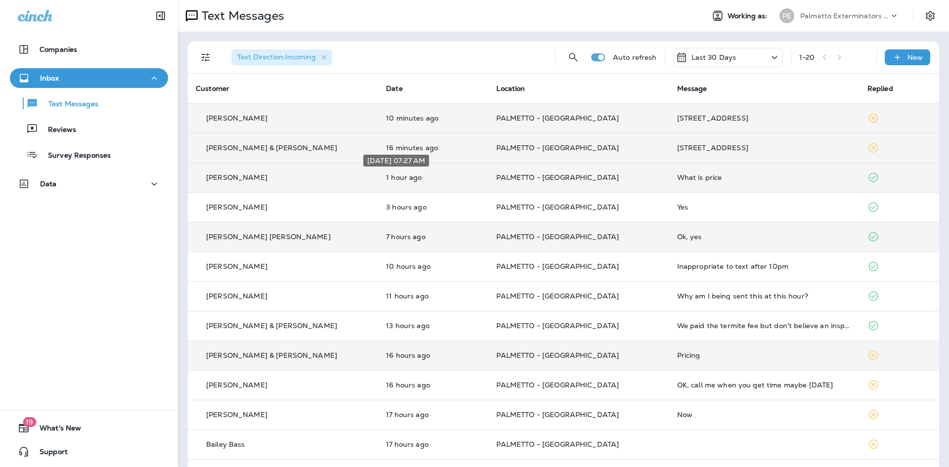
click at [386, 178] on p "1 hour ago" at bounding box center [433, 178] width 94 height 8
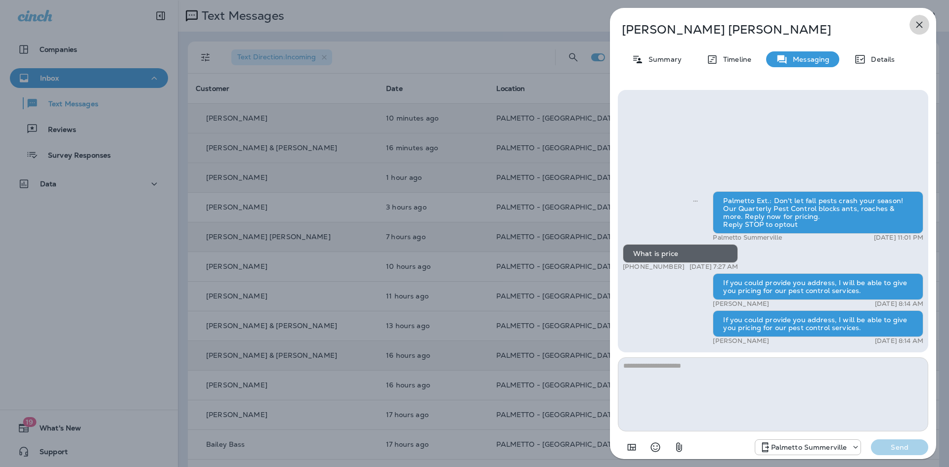
click at [920, 22] on icon "button" at bounding box center [920, 25] width 12 height 12
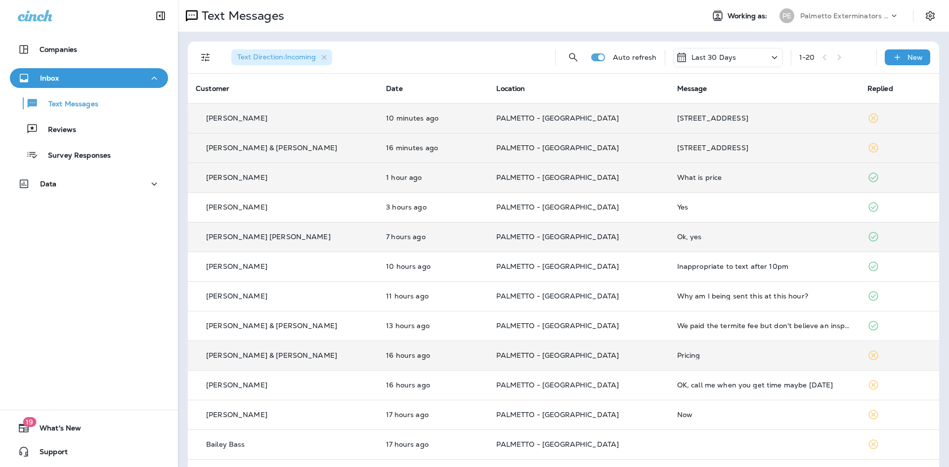
drag, startPoint x: 300, startPoint y: 222, endPoint x: 196, endPoint y: 358, distance: 171.8
click at [196, 358] on icon at bounding box center [201, 356] width 10 height 10
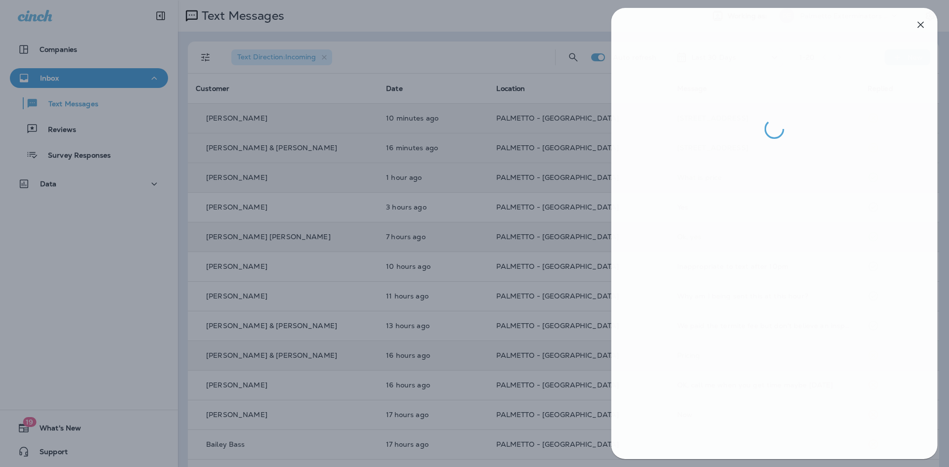
click at [286, 354] on div at bounding box center [475, 233] width 949 height 467
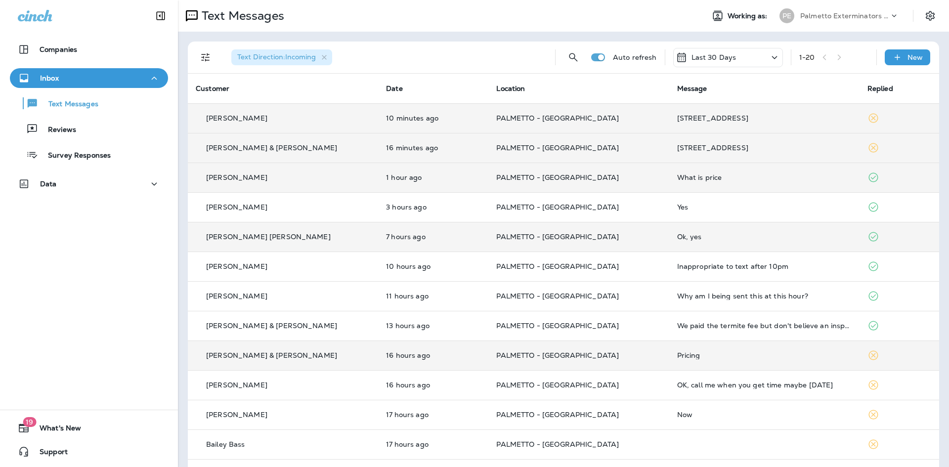
click at [291, 354] on div "[PERSON_NAME] & [PERSON_NAME]" at bounding box center [283, 356] width 175 height 10
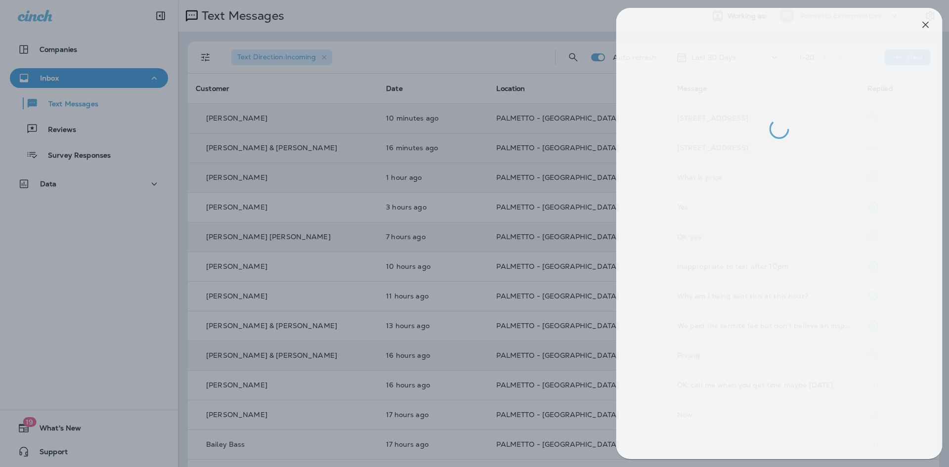
click at [400, 344] on div at bounding box center [480, 233] width 949 height 467
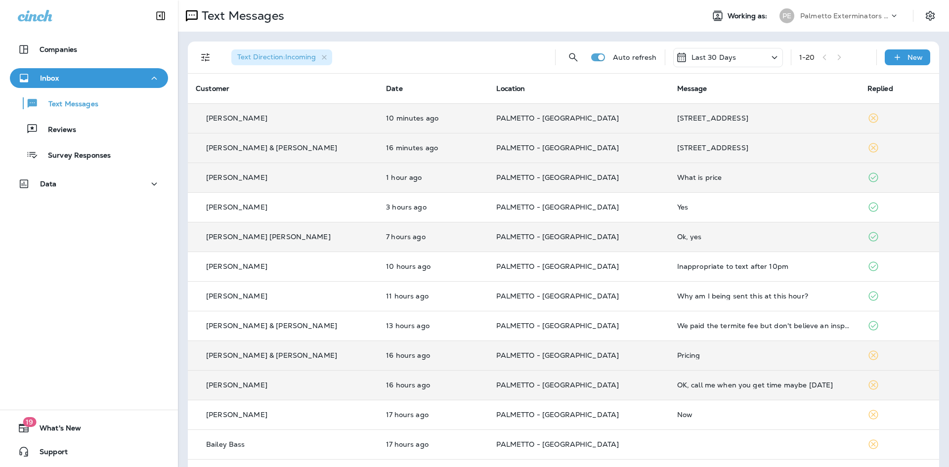
click at [297, 384] on div "[PERSON_NAME]" at bounding box center [283, 385] width 175 height 10
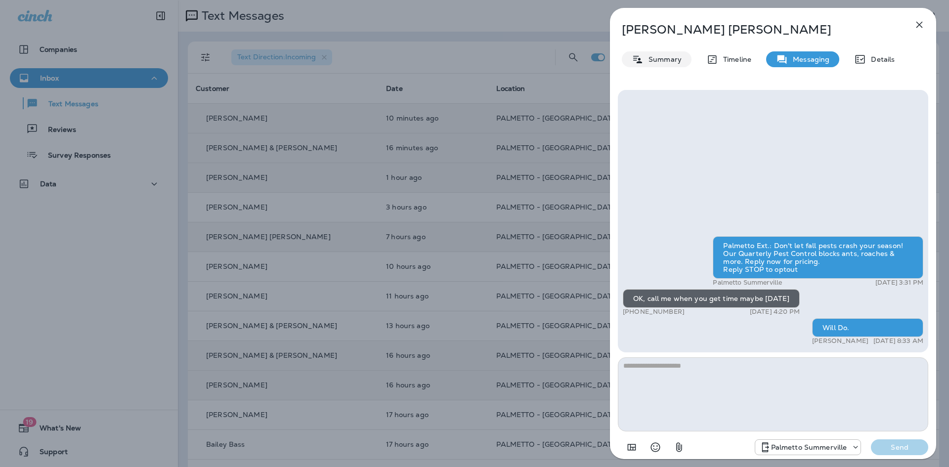
click at [669, 63] on p "Summary" at bounding box center [663, 59] width 38 height 8
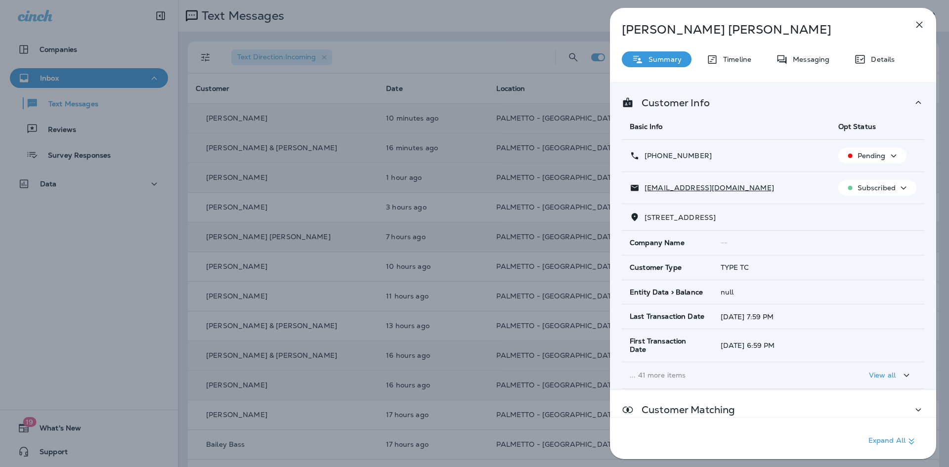
drag, startPoint x: 712, startPoint y: 154, endPoint x: 645, endPoint y: 159, distance: 67.4
click at [644, 159] on div "[PHONE_NUMBER]" at bounding box center [726, 156] width 193 height 10
copy p "[PHONE_NUMBER]"
drag, startPoint x: 722, startPoint y: 191, endPoint x: 637, endPoint y: 191, distance: 85.0
click at [637, 191] on div "[EMAIL_ADDRESS][DOMAIN_NAME]" at bounding box center [726, 188] width 193 height 10
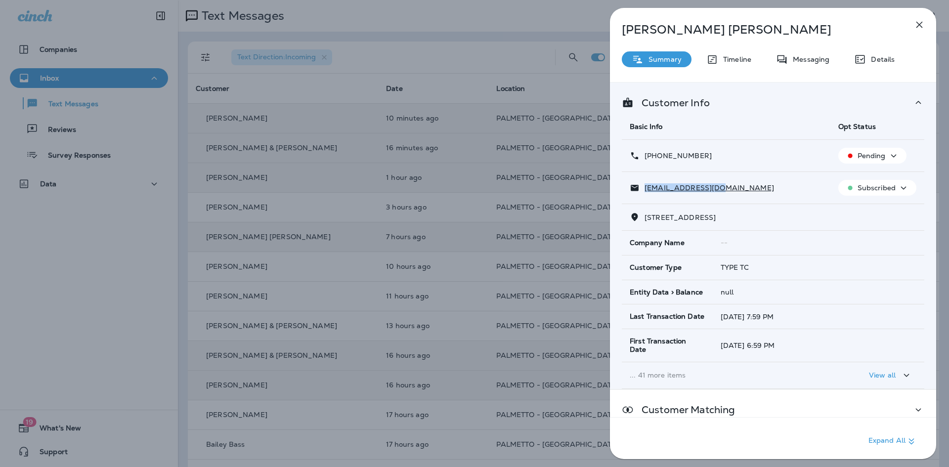
copy p "[EMAIL_ADDRESS][DOMAIN_NAME]"
click at [917, 23] on icon "button" at bounding box center [920, 25] width 6 height 6
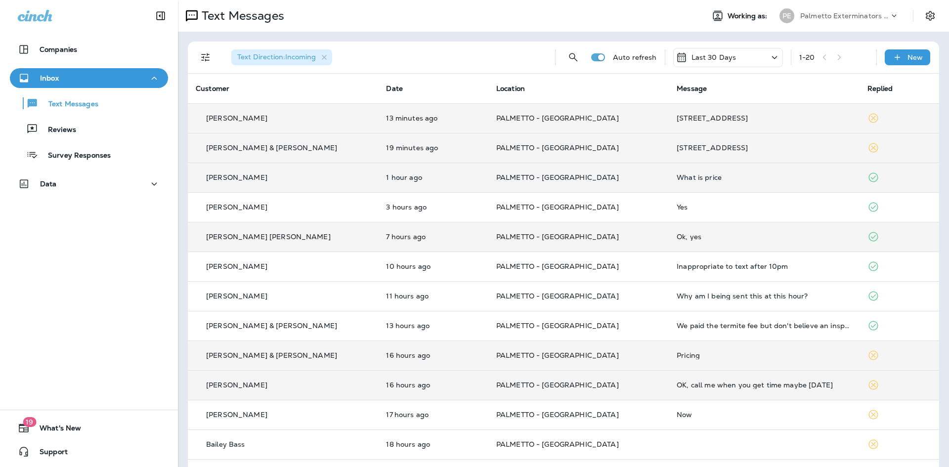
click at [353, 142] on td "[PERSON_NAME] & [PERSON_NAME]" at bounding box center [283, 148] width 190 height 30
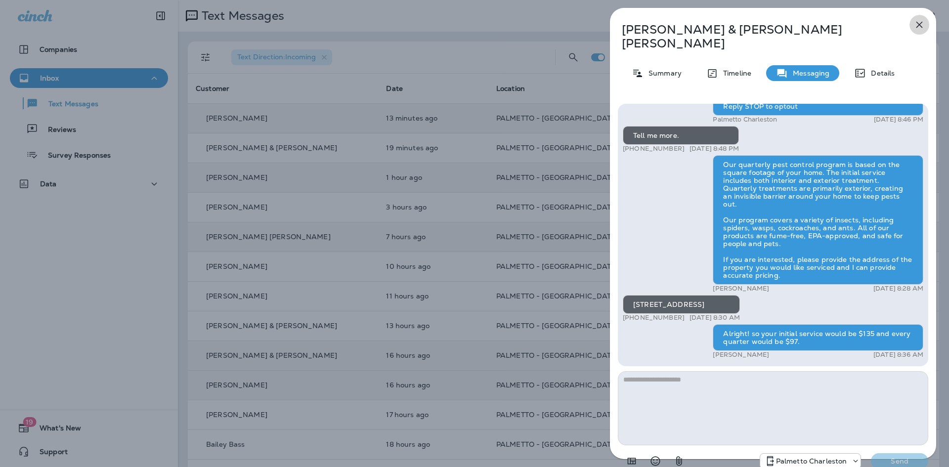
click at [918, 26] on icon "button" at bounding box center [920, 25] width 12 height 12
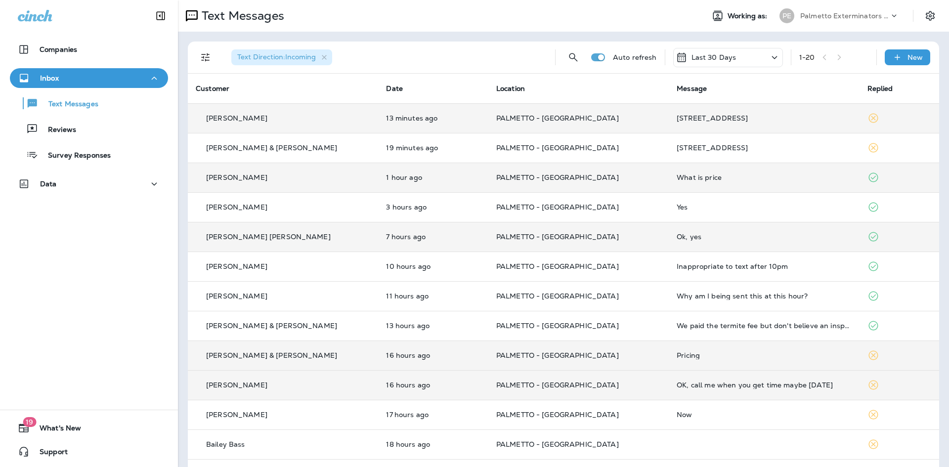
click at [291, 356] on div "[PERSON_NAME] & [PERSON_NAME]" at bounding box center [283, 356] width 175 height 10
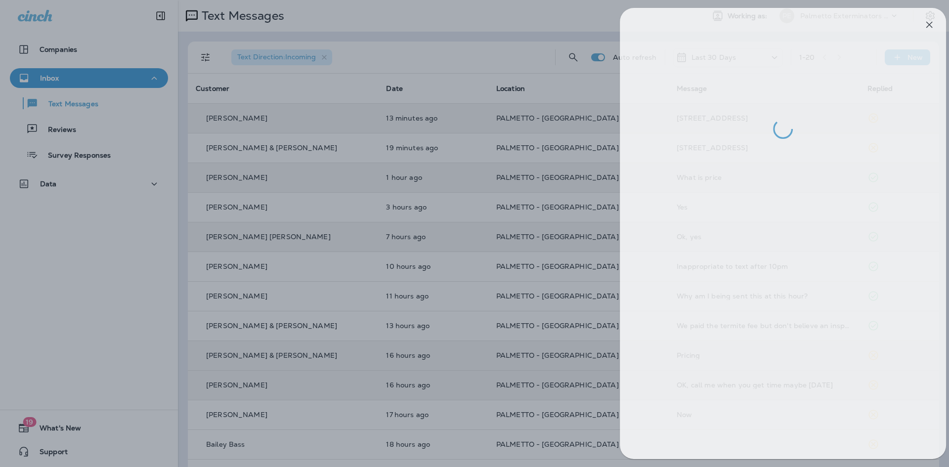
click at [401, 316] on div at bounding box center [484, 233] width 949 height 467
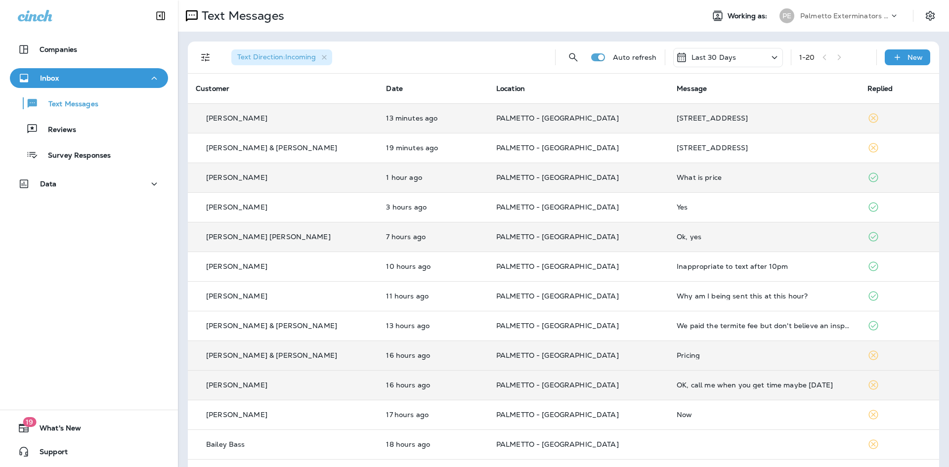
click at [397, 373] on td "16 hours ago" at bounding box center [433, 385] width 110 height 30
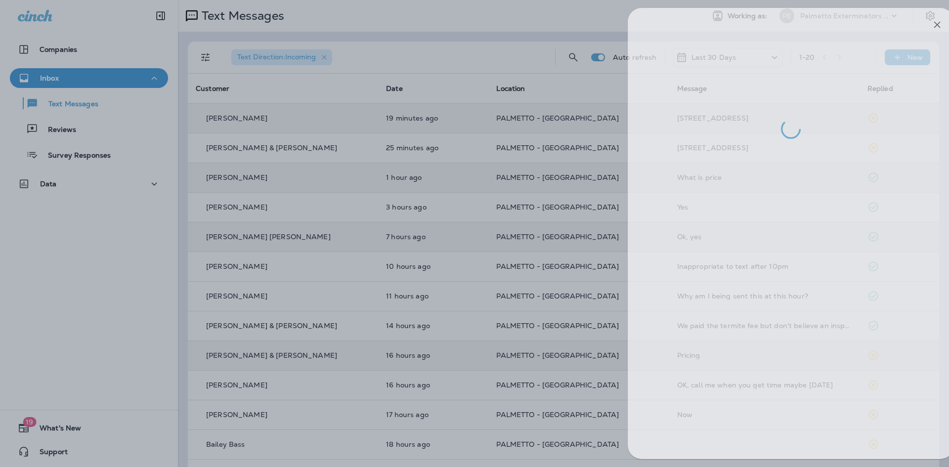
click at [301, 241] on div at bounding box center [492, 233] width 949 height 467
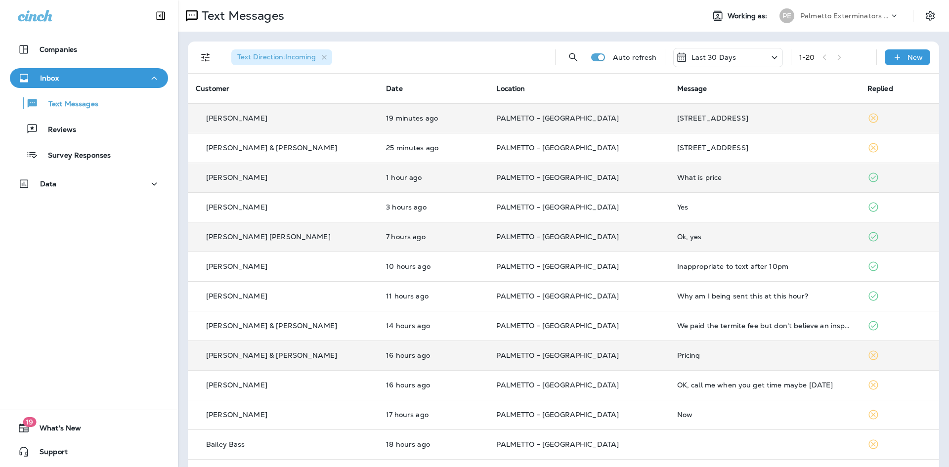
click at [382, 157] on td "25 minutes ago" at bounding box center [433, 148] width 110 height 30
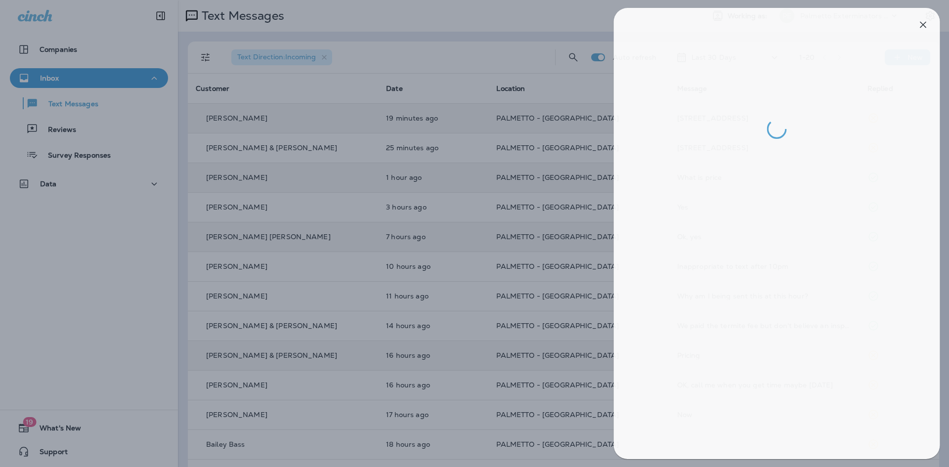
click at [332, 159] on div at bounding box center [478, 233] width 949 height 467
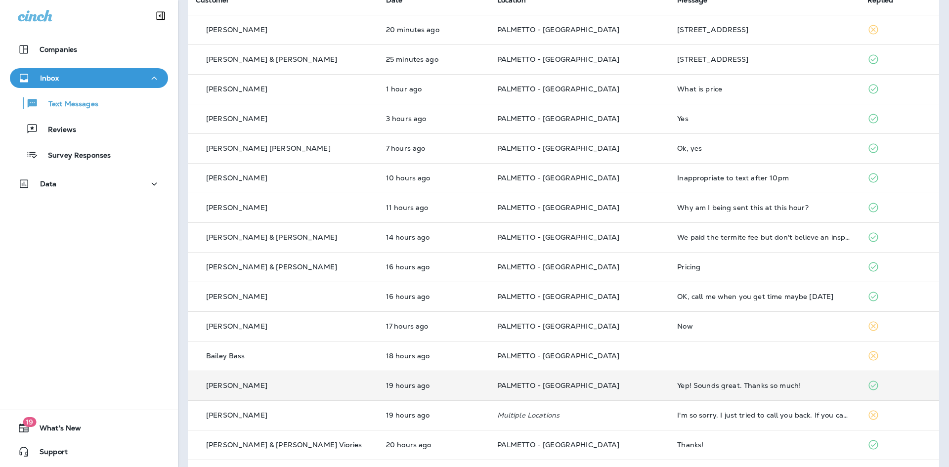
scroll to position [99, 0]
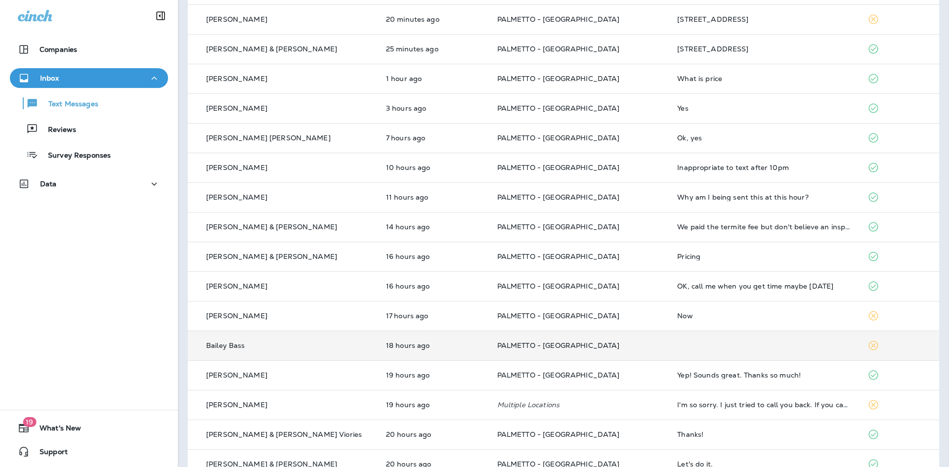
click at [669, 351] on td at bounding box center [764, 346] width 190 height 30
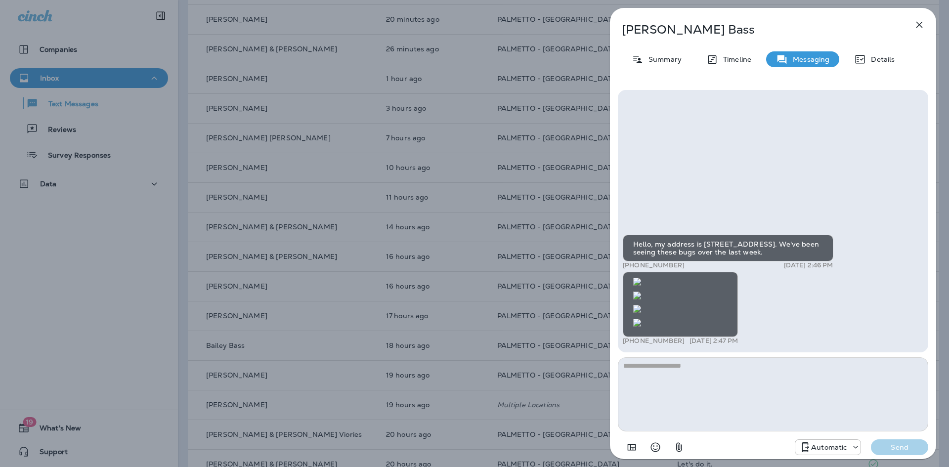
click at [559, 244] on div "Bailey Bass Summary Timeline Messaging Details Hello, my address is 868 Melrose…" at bounding box center [474, 233] width 949 height 467
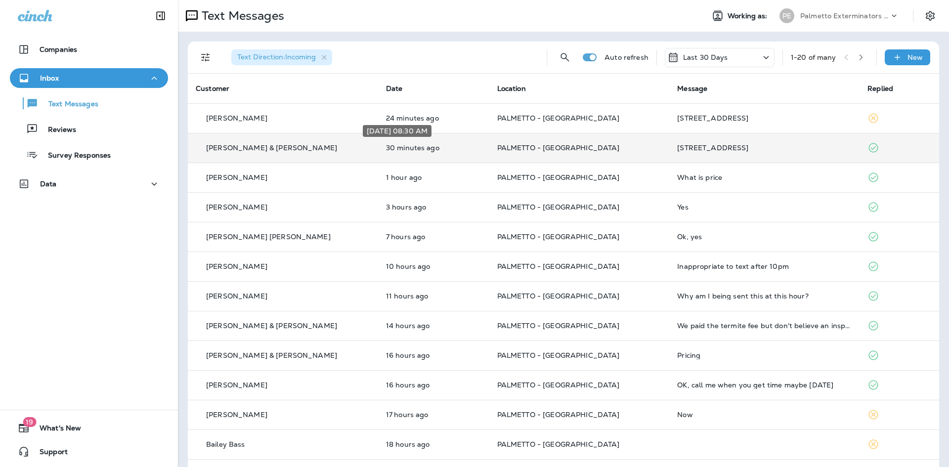
click at [386, 145] on p "30 minutes ago" at bounding box center [433, 148] width 95 height 8
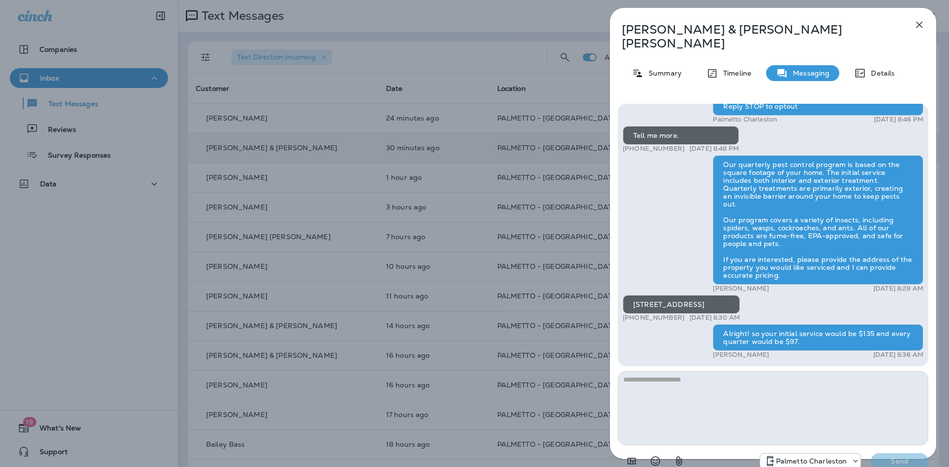
click at [919, 22] on icon "button" at bounding box center [920, 25] width 12 height 12
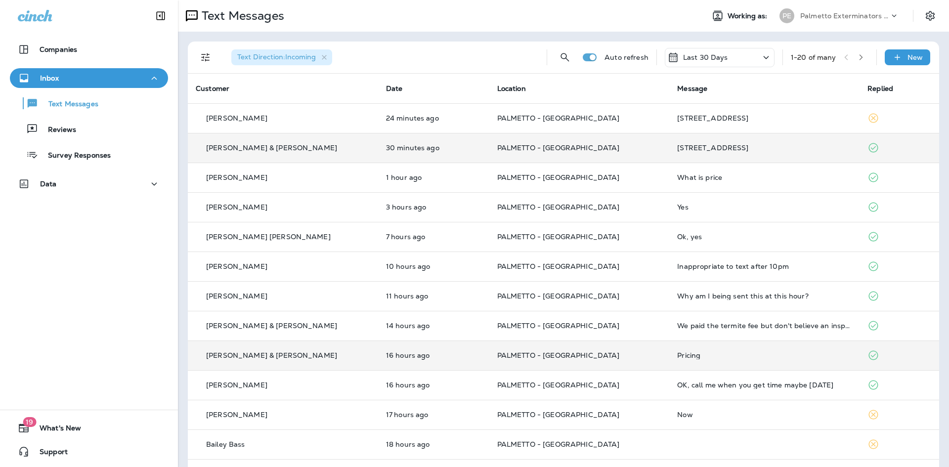
click at [295, 349] on td "[PERSON_NAME] & [PERSON_NAME]" at bounding box center [283, 356] width 190 height 30
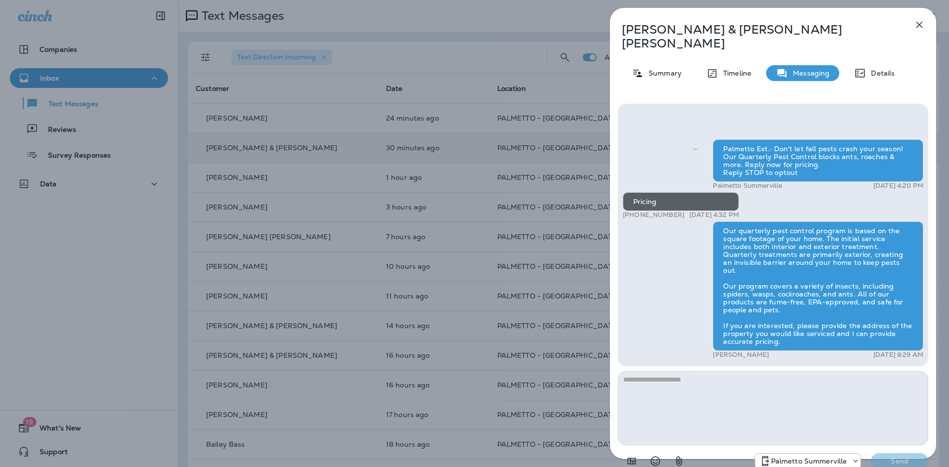
click at [387, 263] on div "Chad & Trisha Freeland Summary Timeline Messaging Details Palmetto Ext.: Don't …" at bounding box center [474, 233] width 949 height 467
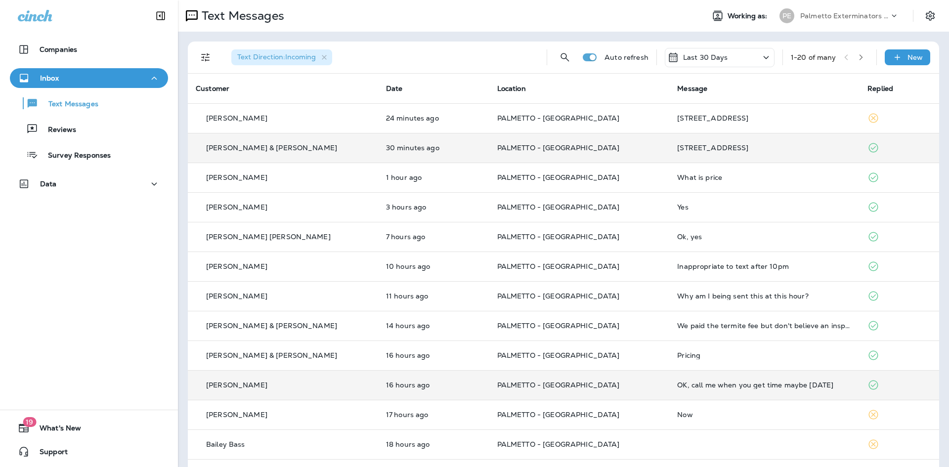
click at [287, 382] on div "[PERSON_NAME]" at bounding box center [283, 385] width 175 height 10
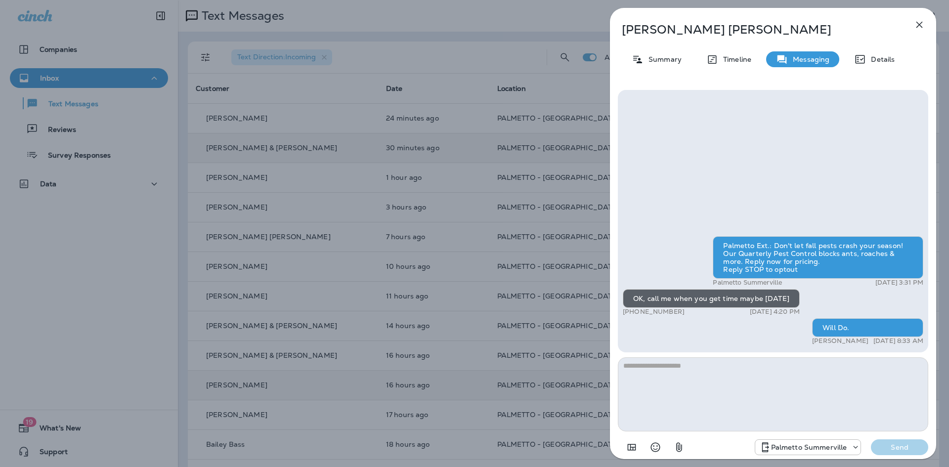
click at [489, 138] on div "Rick Buckner Summary Timeline Messaging Details Palmetto Ext.: Don't let fall p…" at bounding box center [474, 233] width 949 height 467
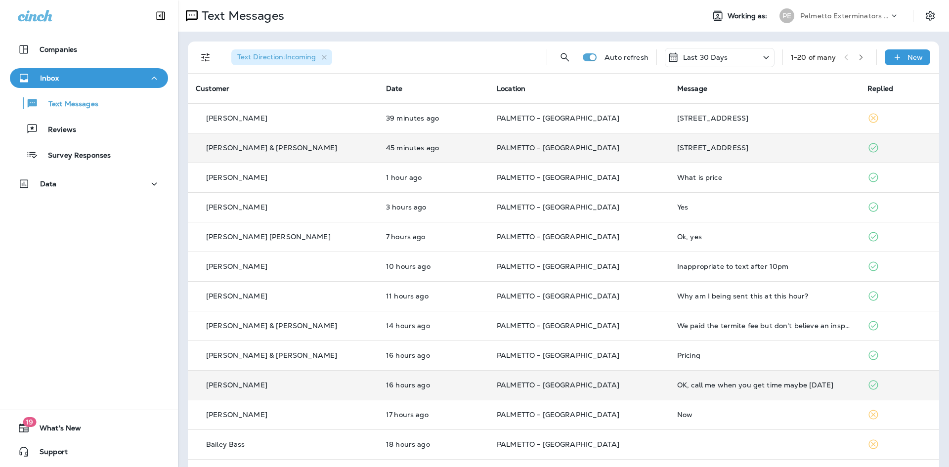
click at [320, 144] on div "[PERSON_NAME] & [PERSON_NAME]" at bounding box center [283, 148] width 175 height 10
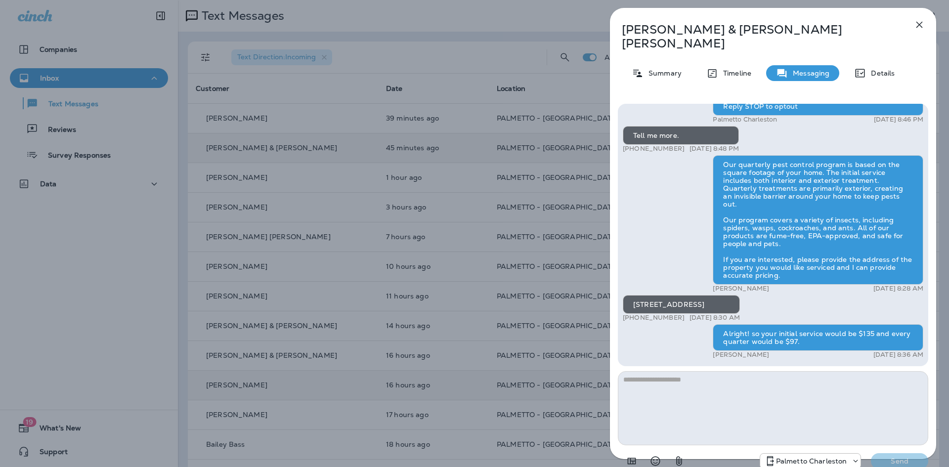
click at [444, 149] on div "[PERSON_NAME] & [PERSON_NAME] Summary Timeline Messaging Details Palmetto Ext.:…" at bounding box center [474, 233] width 949 height 467
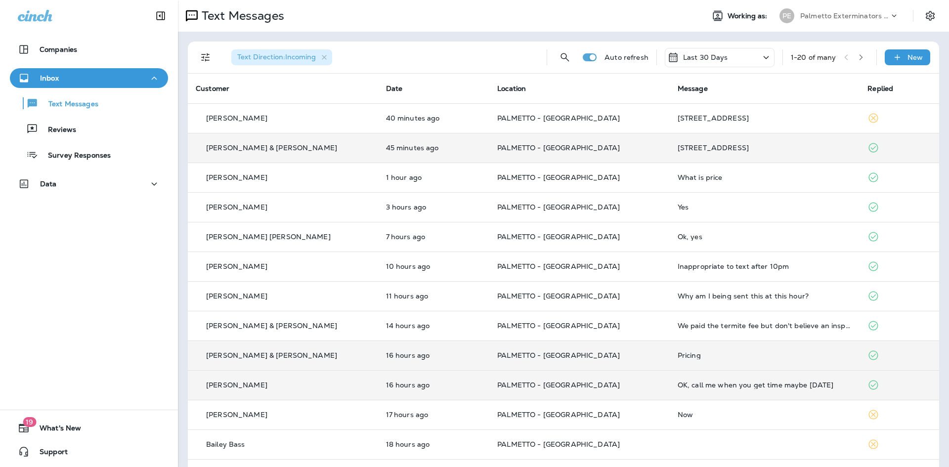
click at [378, 358] on td "16 hours ago" at bounding box center [434, 356] width 112 height 30
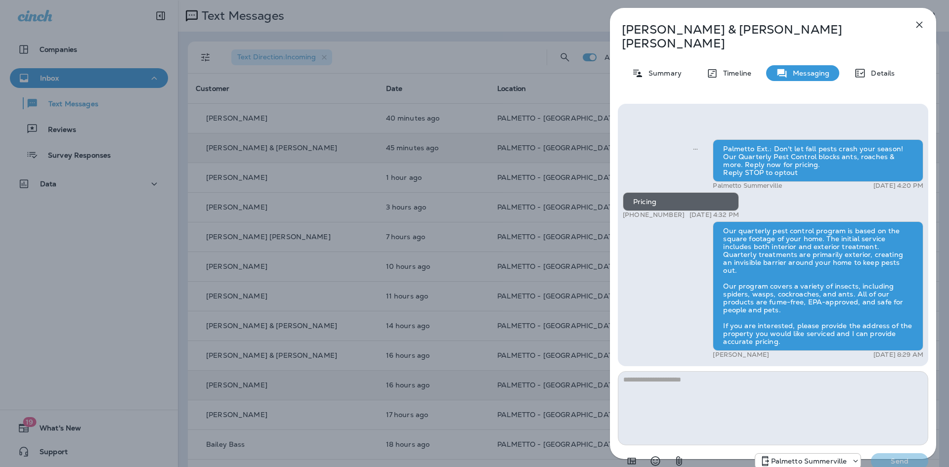
drag, startPoint x: 433, startPoint y: 241, endPoint x: 437, endPoint y: 244, distance: 5.3
click at [437, 243] on div "Chad & Trisha Freeland Summary Timeline Messaging Details Palmetto Ext.: Don't …" at bounding box center [474, 233] width 949 height 467
